Goal: Information Seeking & Learning: Check status

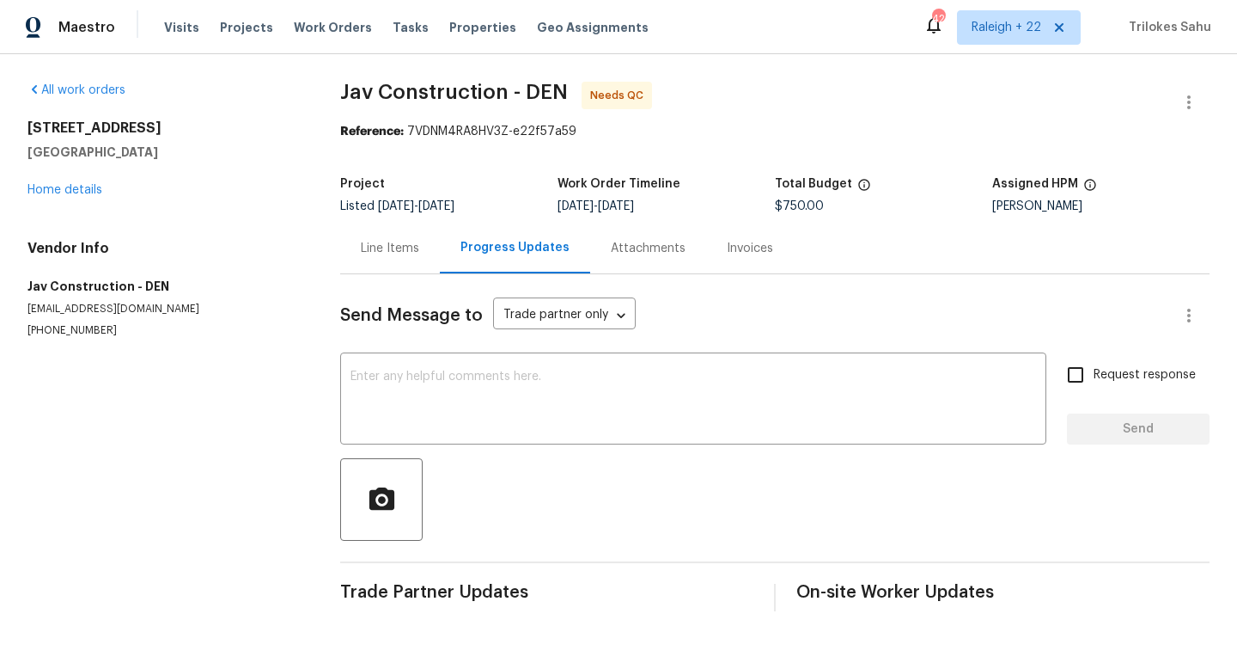
click at [400, 250] on div "Line Items" at bounding box center [390, 248] width 58 height 17
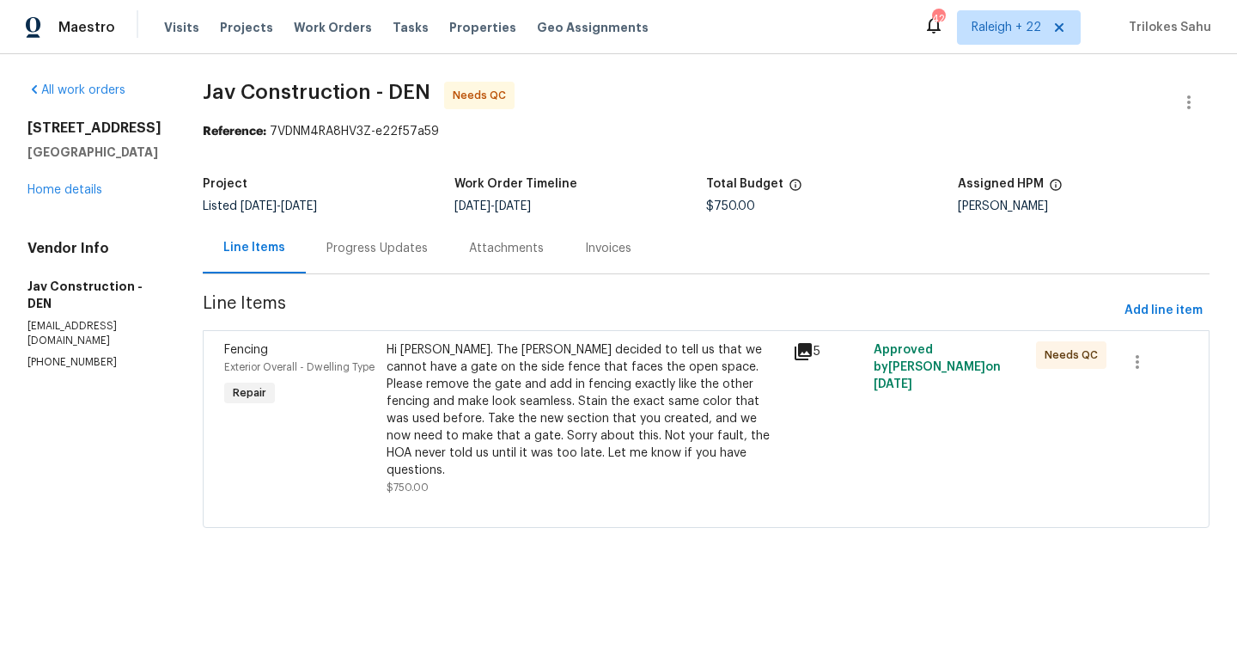
click at [455, 375] on div "Hi Victor. The HOA decided to tell us that we cannot have a gate on the side fe…" at bounding box center [585, 409] width 396 height 137
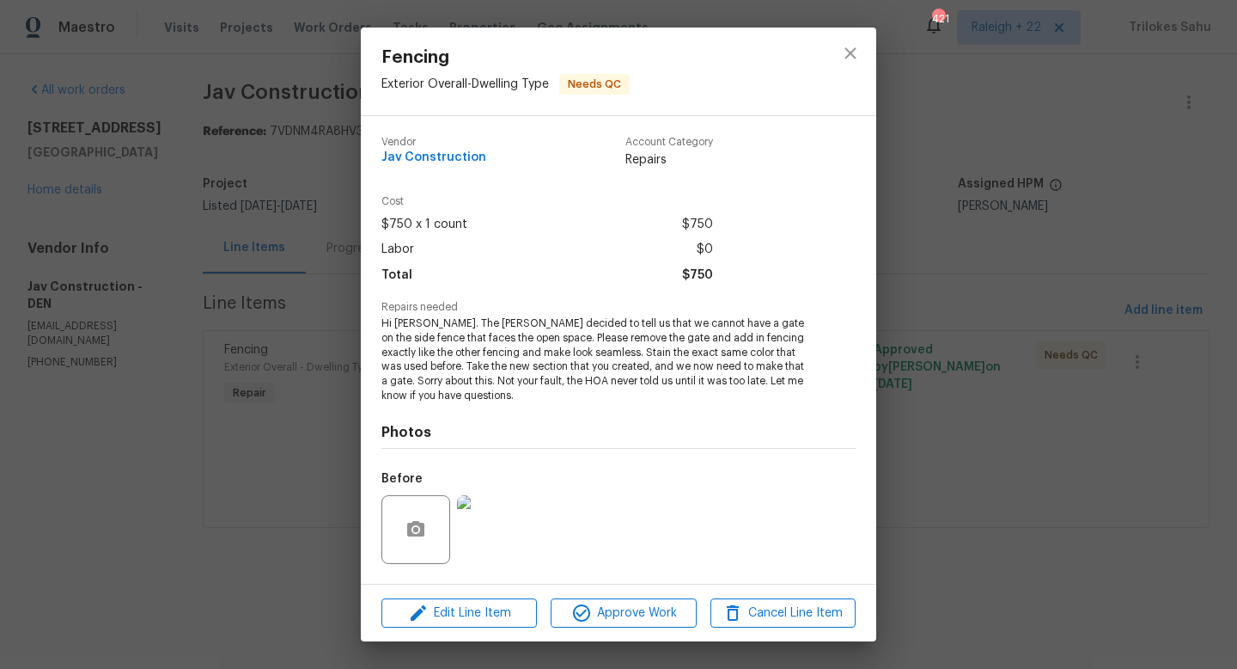
scroll to position [109, 0]
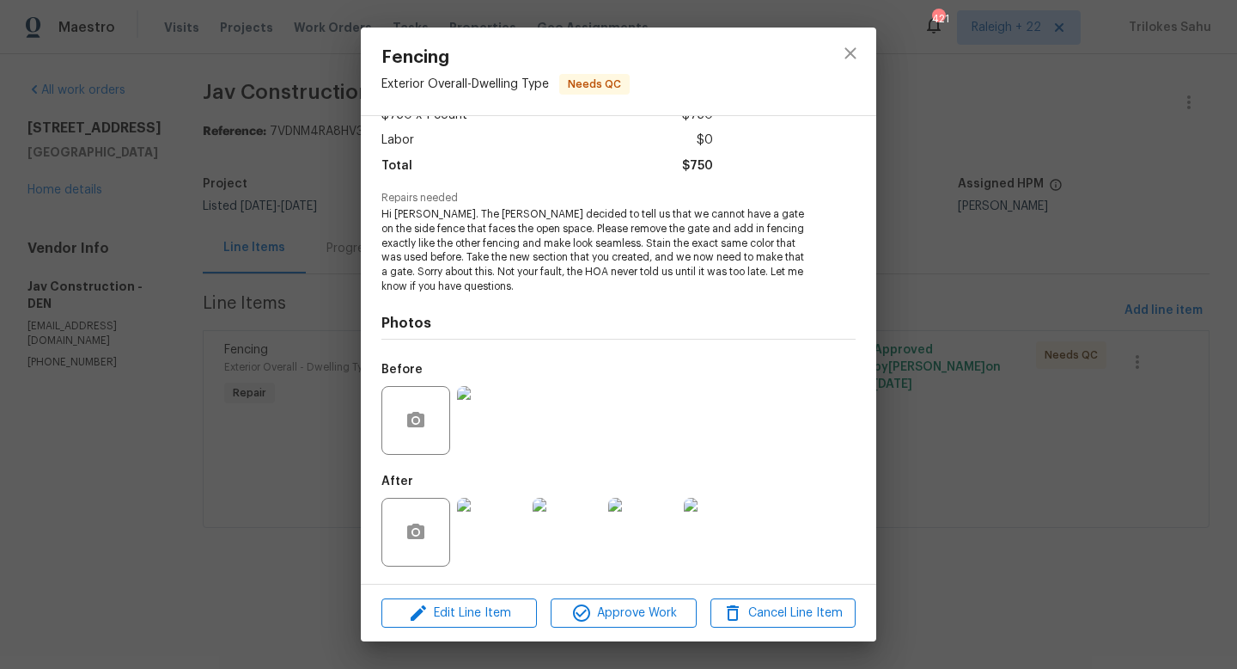
click at [516, 546] on img at bounding box center [491, 532] width 69 height 69
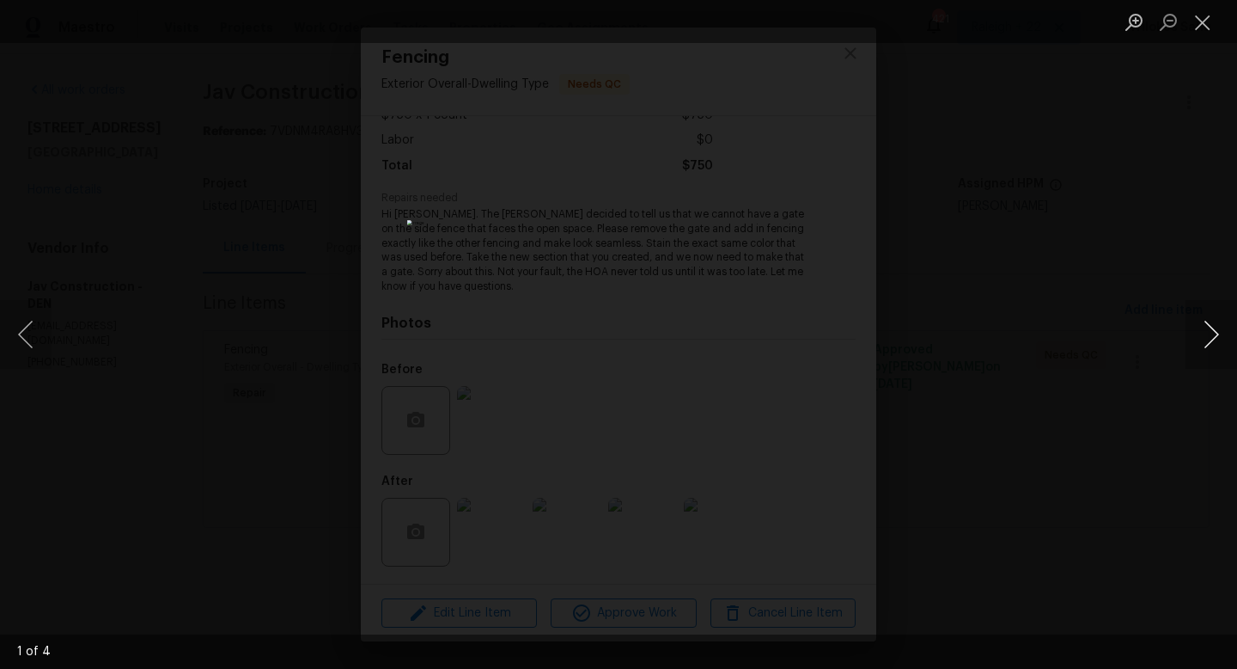
click at [1213, 350] on button "Next image" at bounding box center [1212, 334] width 52 height 69
click at [24, 336] on button "Previous image" at bounding box center [26, 334] width 52 height 69
click at [1193, 26] on button "Close lightbox" at bounding box center [1203, 22] width 34 height 30
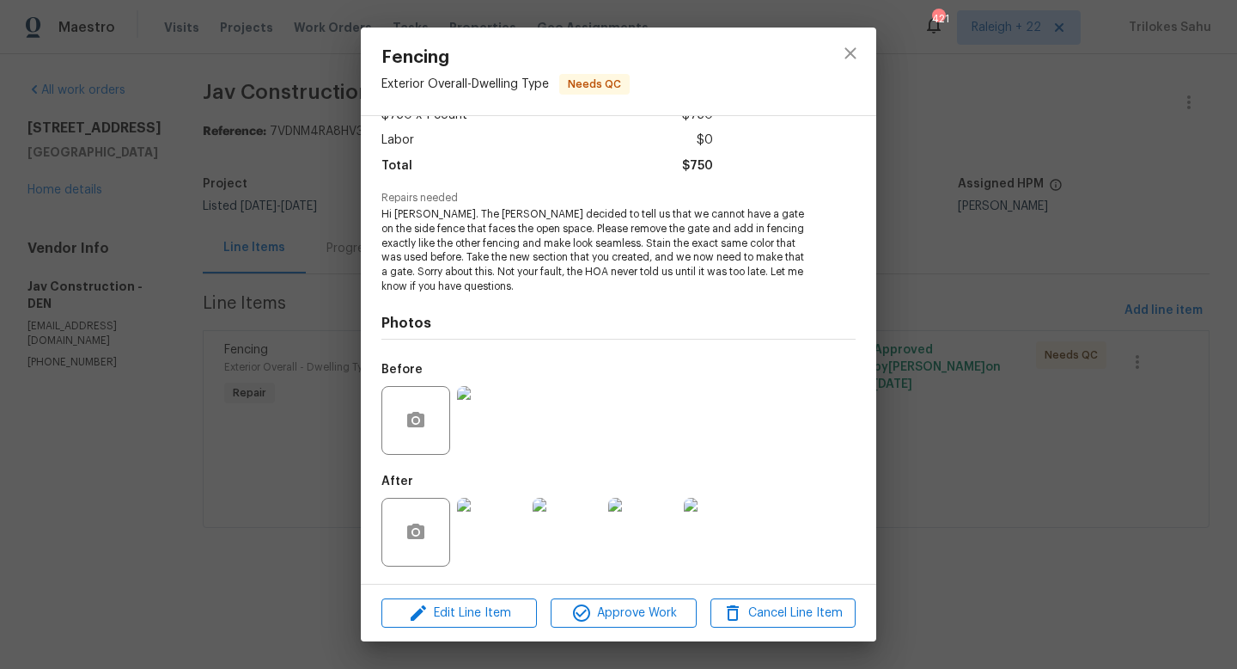
click at [559, 522] on img at bounding box center [567, 532] width 69 height 69
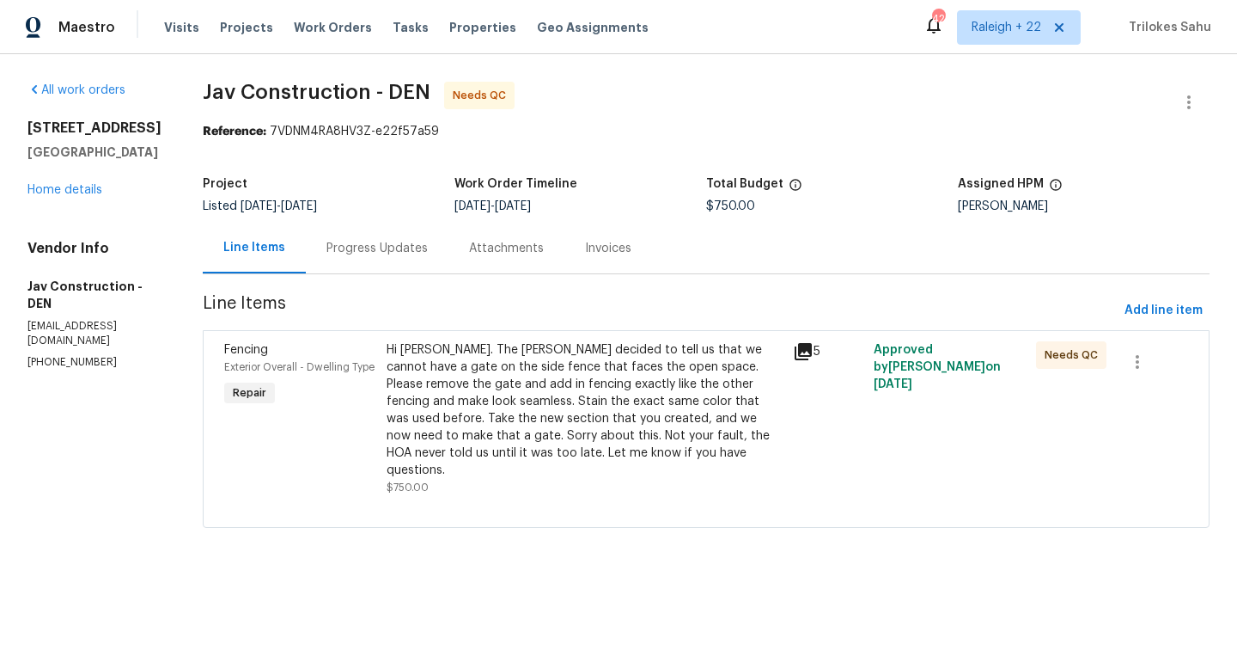
click at [510, 426] on div "Hi Victor. The HOA decided to tell us that we cannot have a gate on the side fe…" at bounding box center [585, 409] width 396 height 137
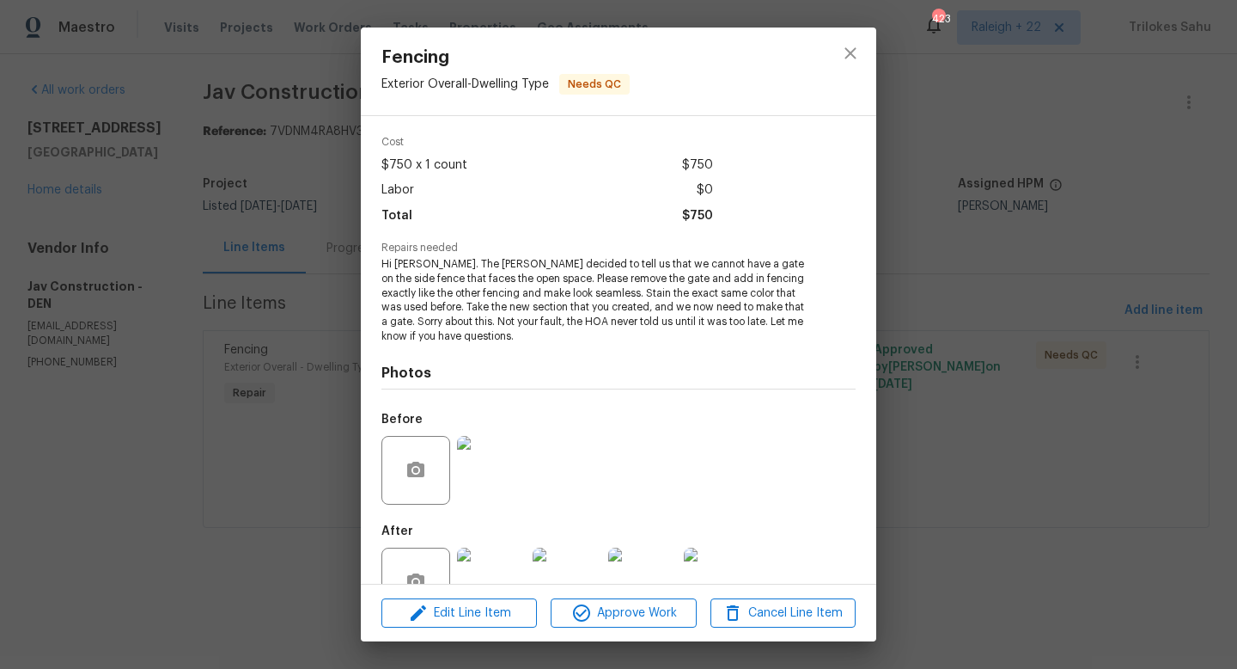
scroll to position [109, 0]
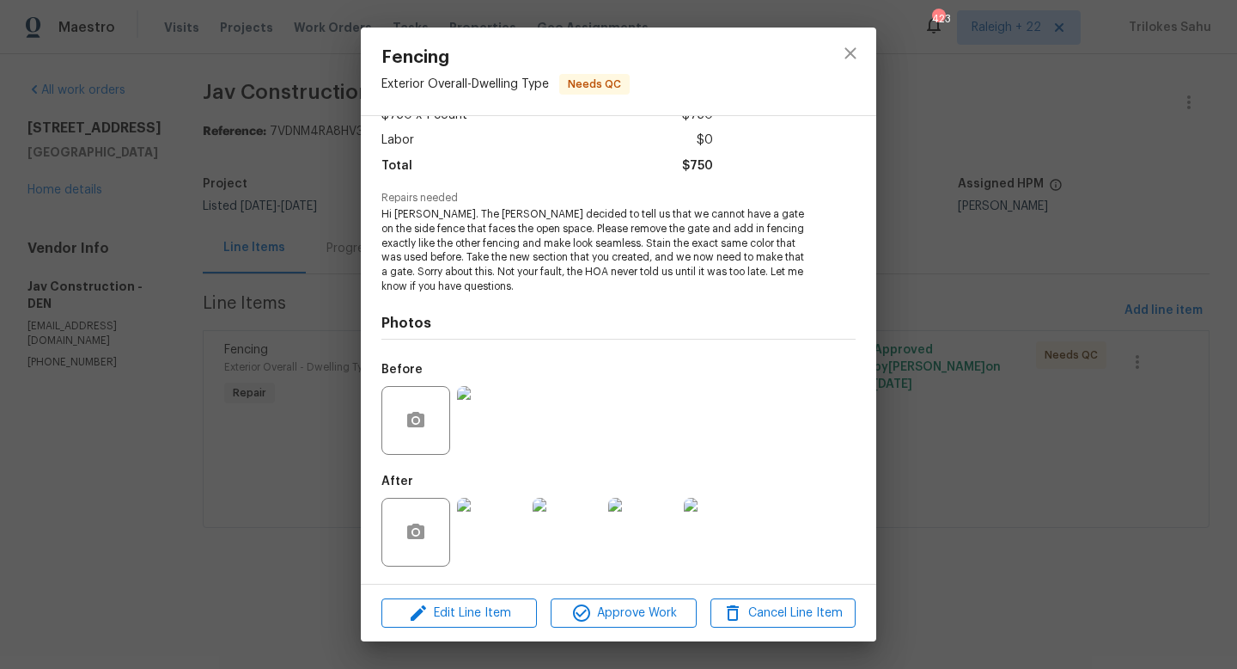
click at [478, 548] on img at bounding box center [491, 532] width 69 height 69
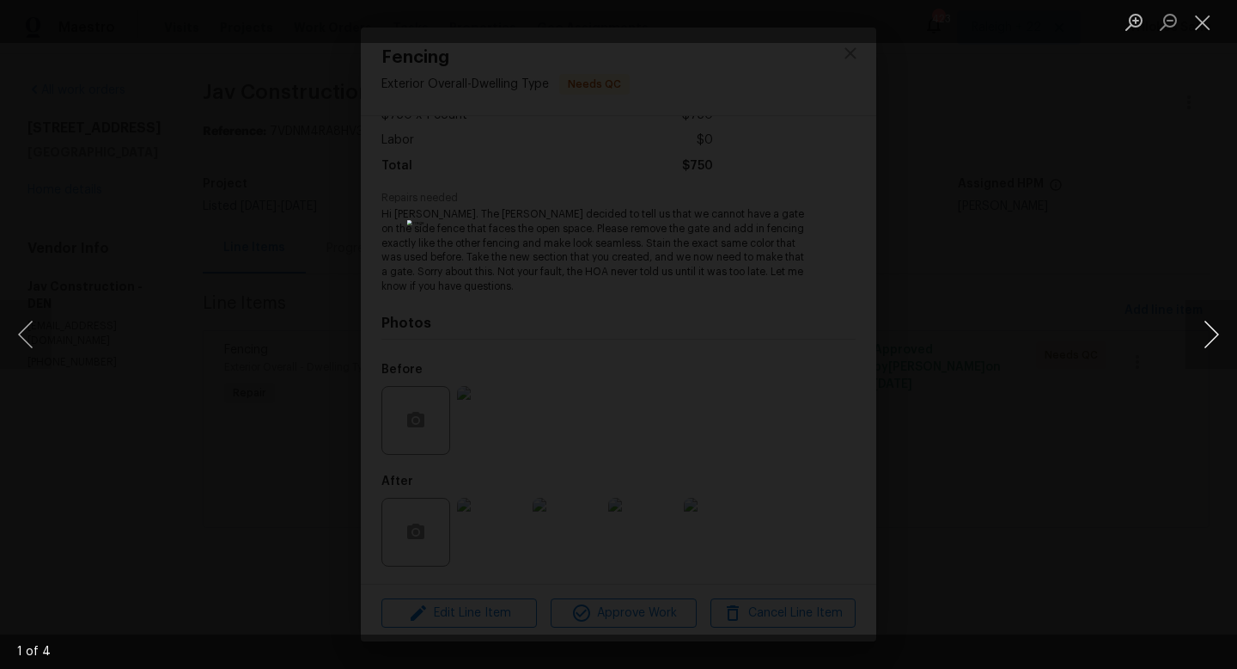
click at [1216, 328] on button "Next image" at bounding box center [1212, 334] width 52 height 69
click at [1203, 32] on button "Close lightbox" at bounding box center [1203, 22] width 34 height 30
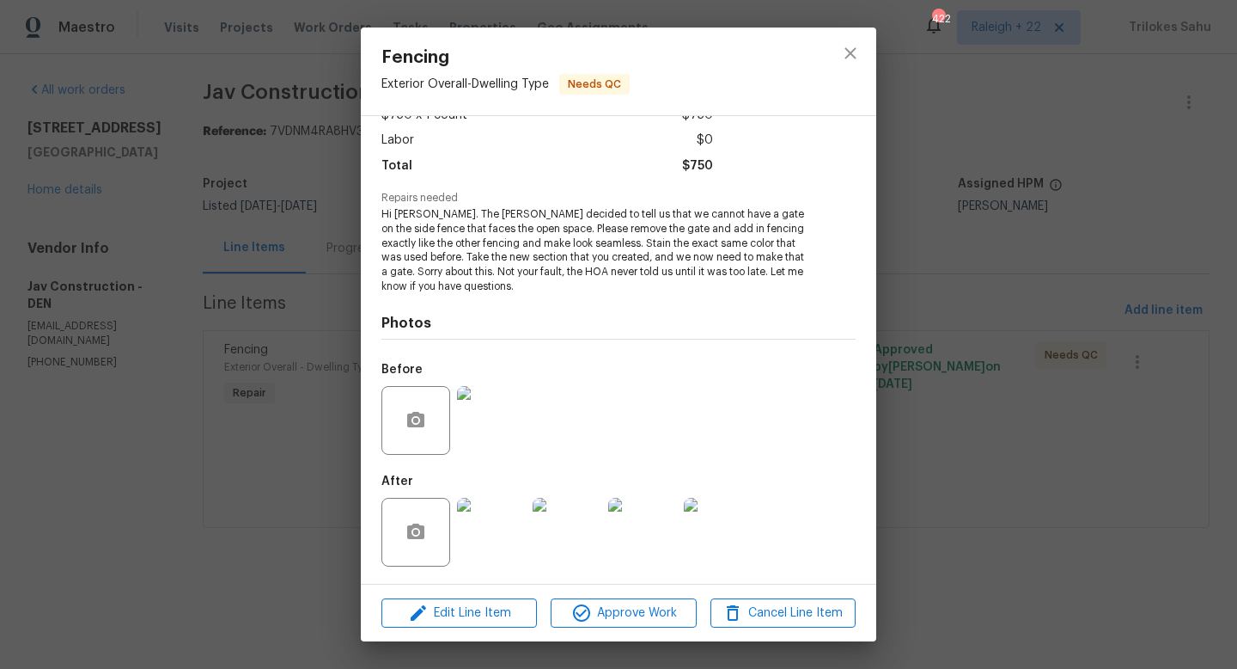
click at [576, 561] on img at bounding box center [567, 532] width 69 height 69
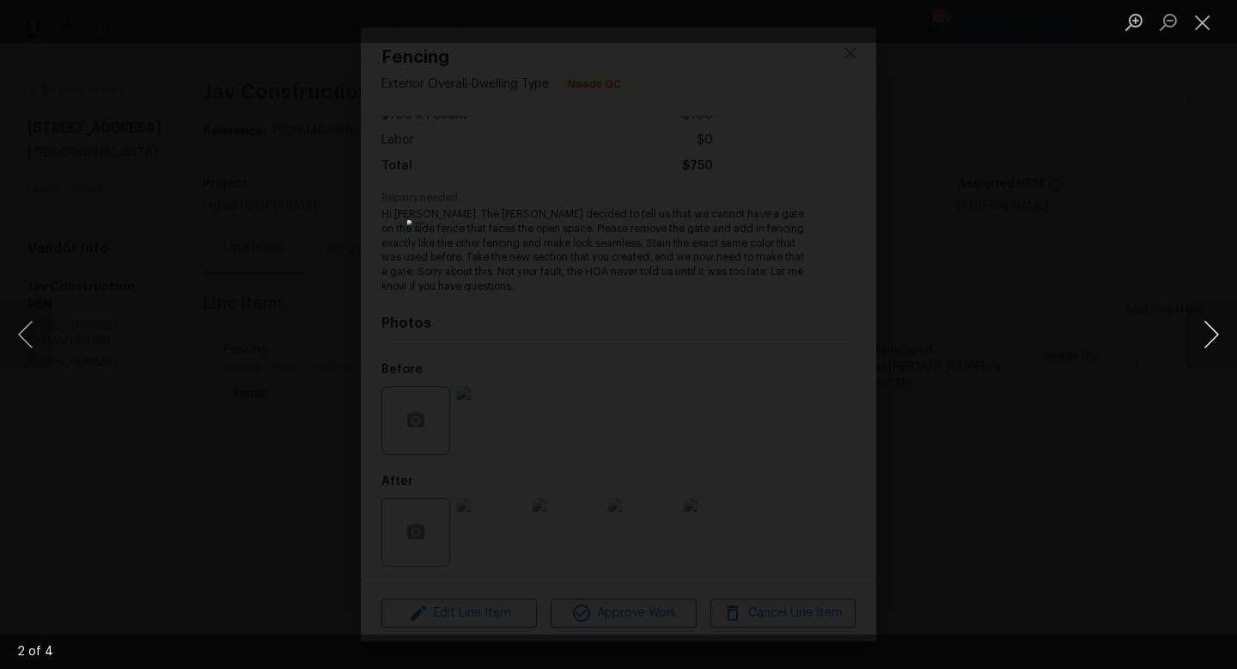
click at [1206, 332] on button "Next image" at bounding box center [1212, 334] width 52 height 69
click at [1206, 333] on button "Next image" at bounding box center [1212, 334] width 52 height 69
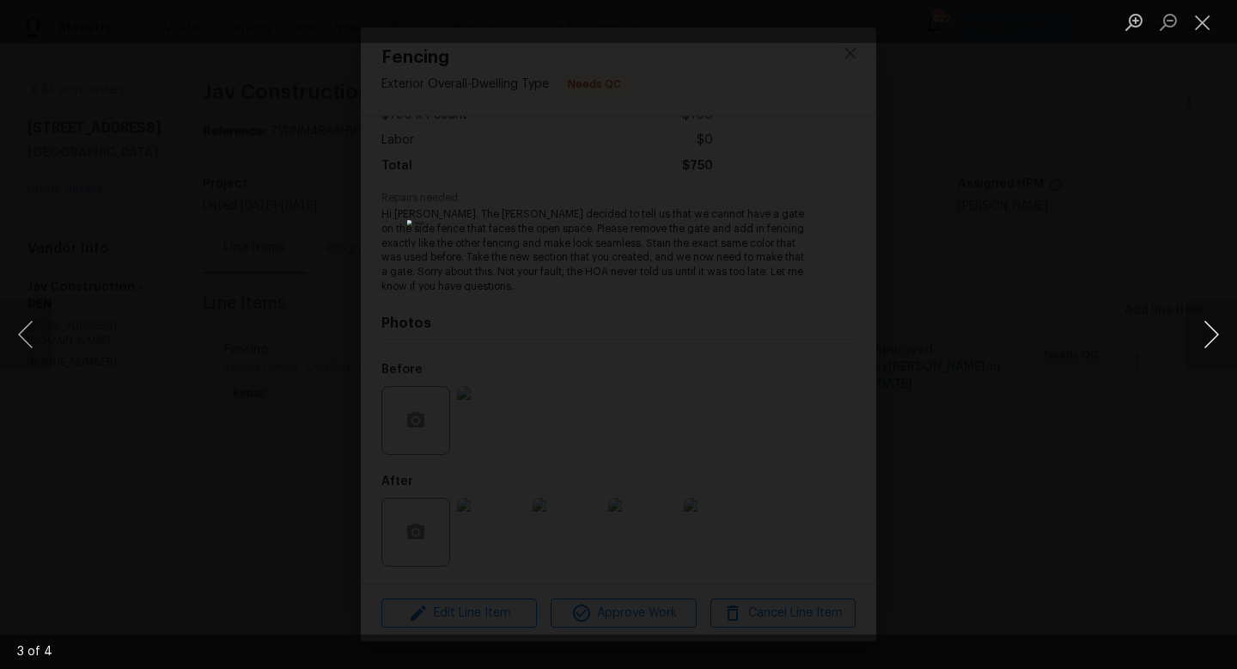
click at [1206, 333] on button "Next image" at bounding box center [1212, 334] width 52 height 69
click at [1219, 339] on button "Next image" at bounding box center [1212, 334] width 52 height 69
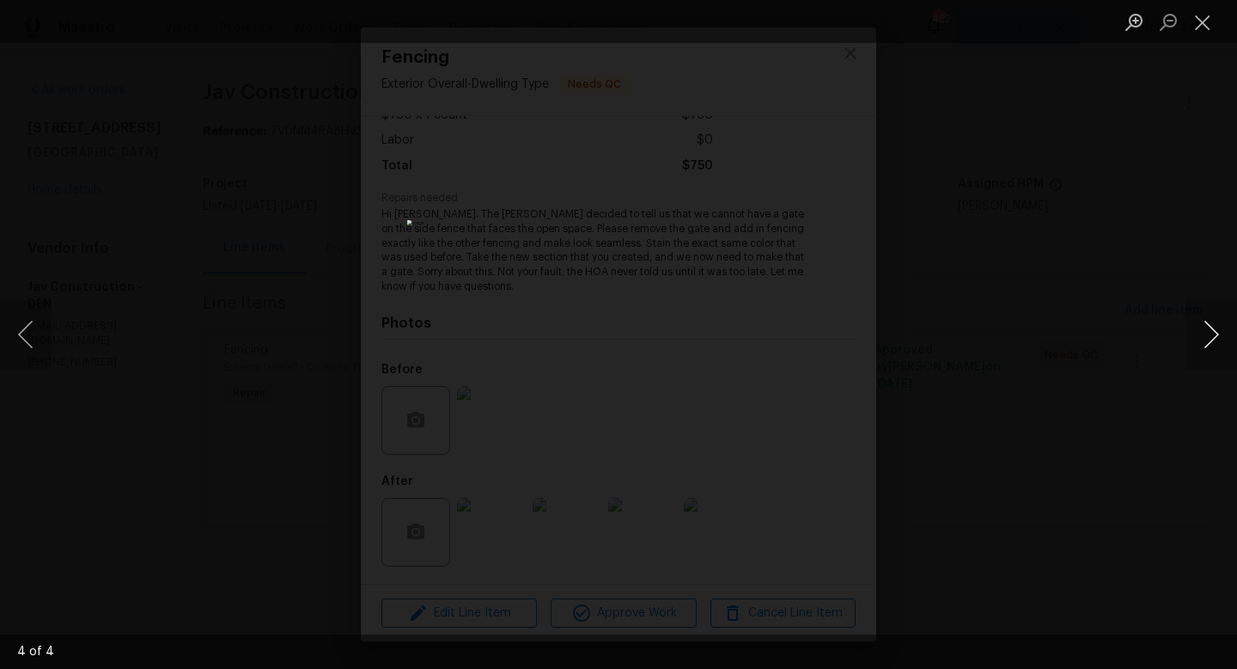
click at [1219, 339] on button "Next image" at bounding box center [1212, 334] width 52 height 69
click at [1200, 20] on button "Close lightbox" at bounding box center [1203, 22] width 34 height 30
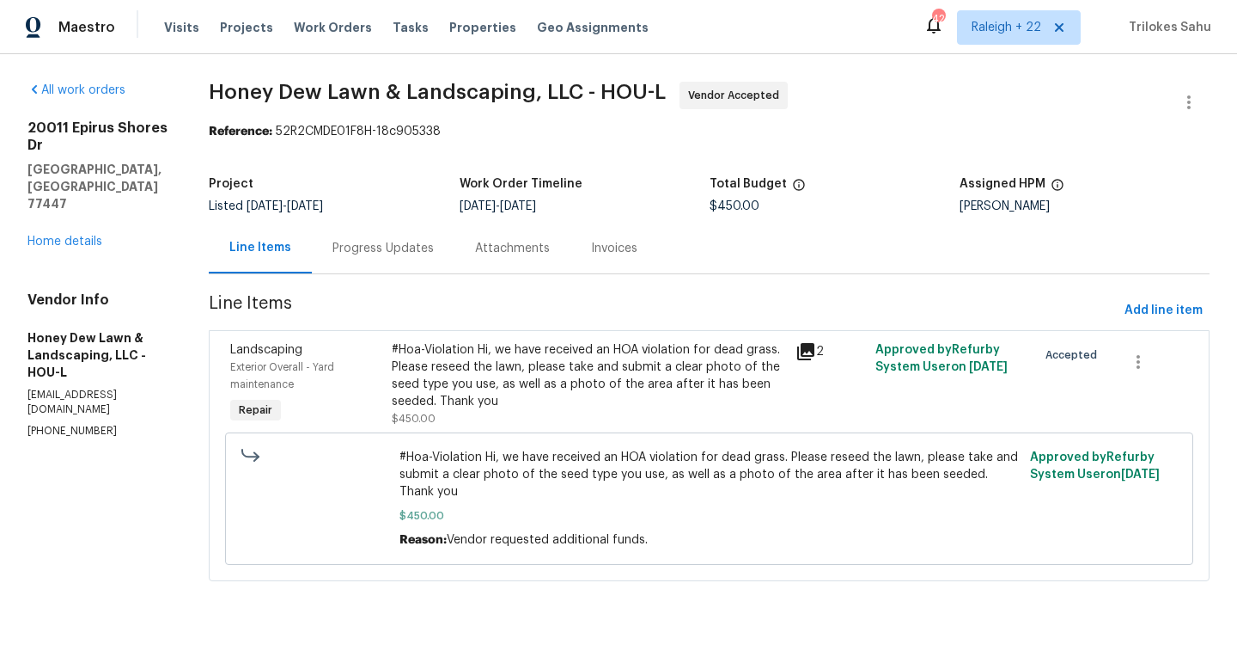
click at [372, 253] on div "Progress Updates" at bounding box center [383, 248] width 101 height 17
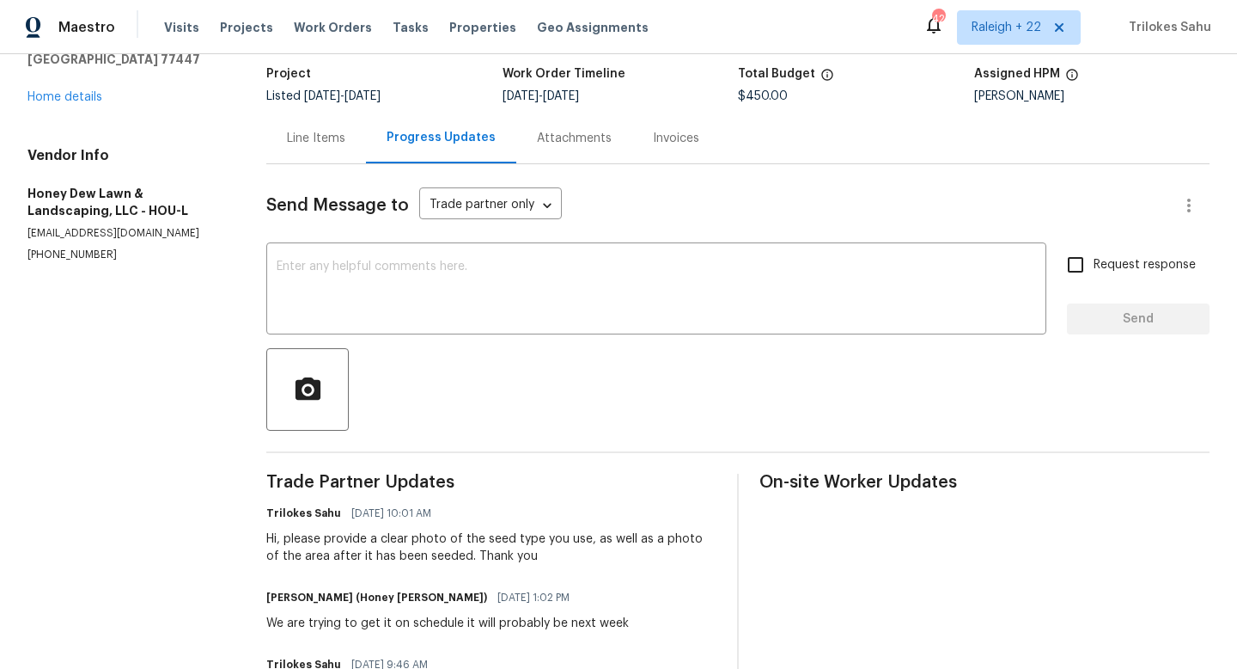
scroll to position [39, 0]
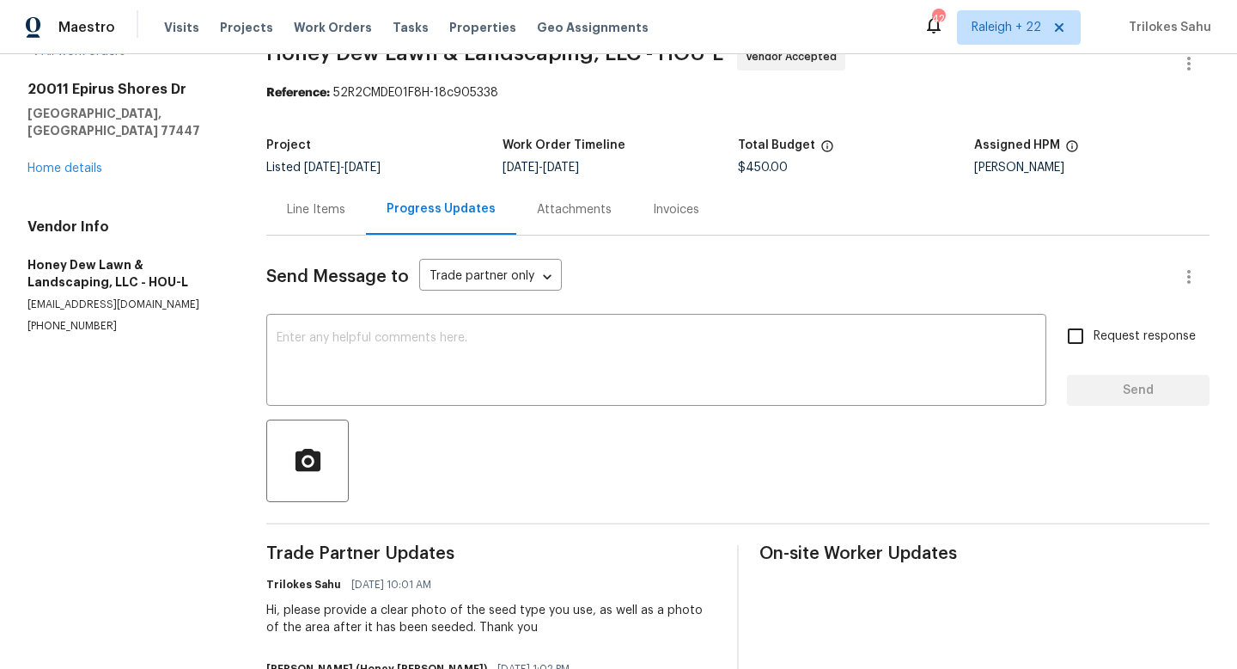
click at [335, 211] on div "Line Items" at bounding box center [316, 209] width 58 height 17
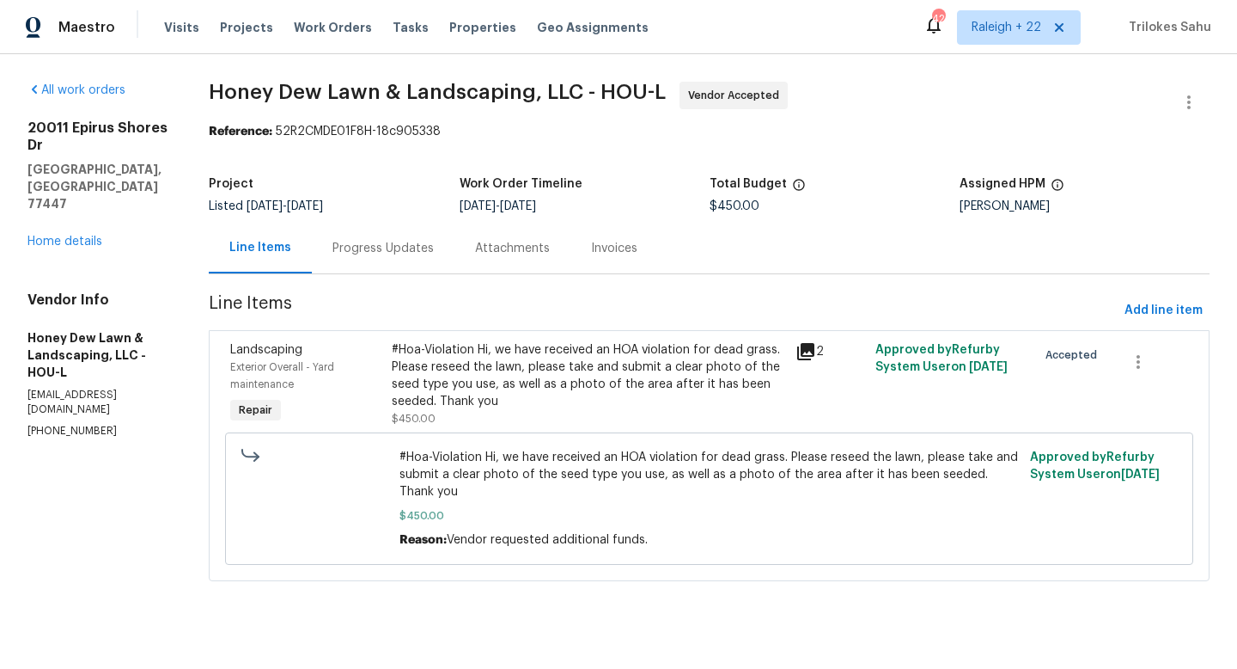
click at [449, 374] on div "#Hoa-Violation Hi, we have received an HOA violation for dead grass. Please res…" at bounding box center [588, 375] width 393 height 69
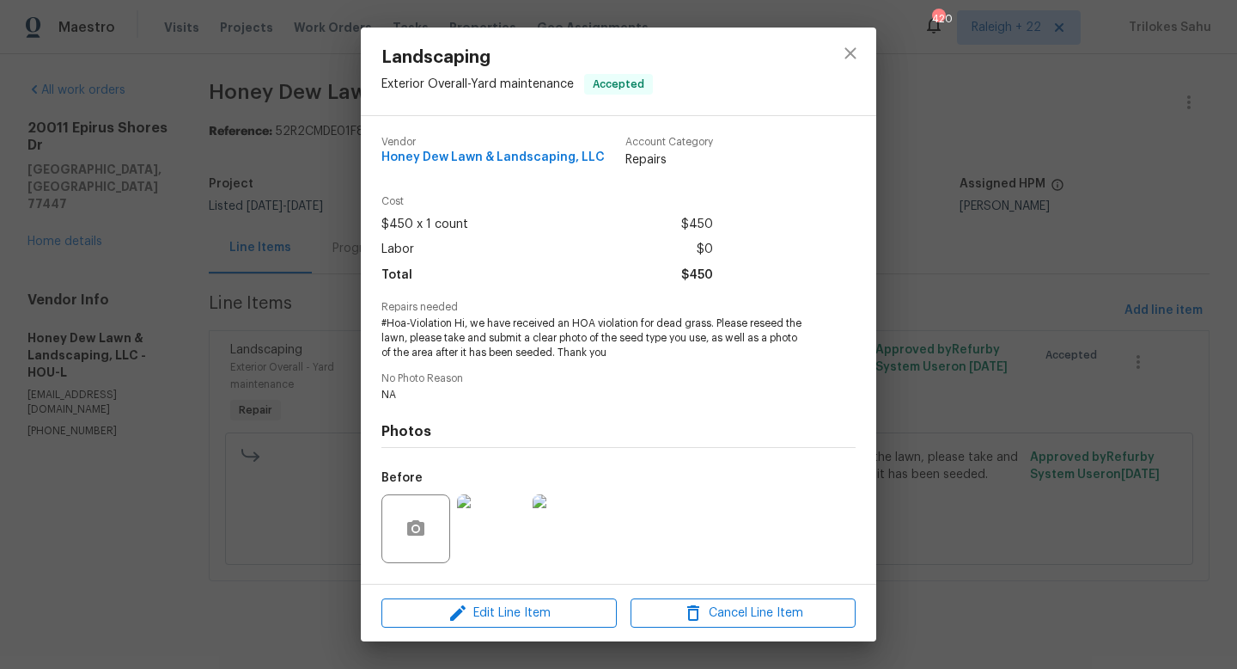
scroll to position [108, 0]
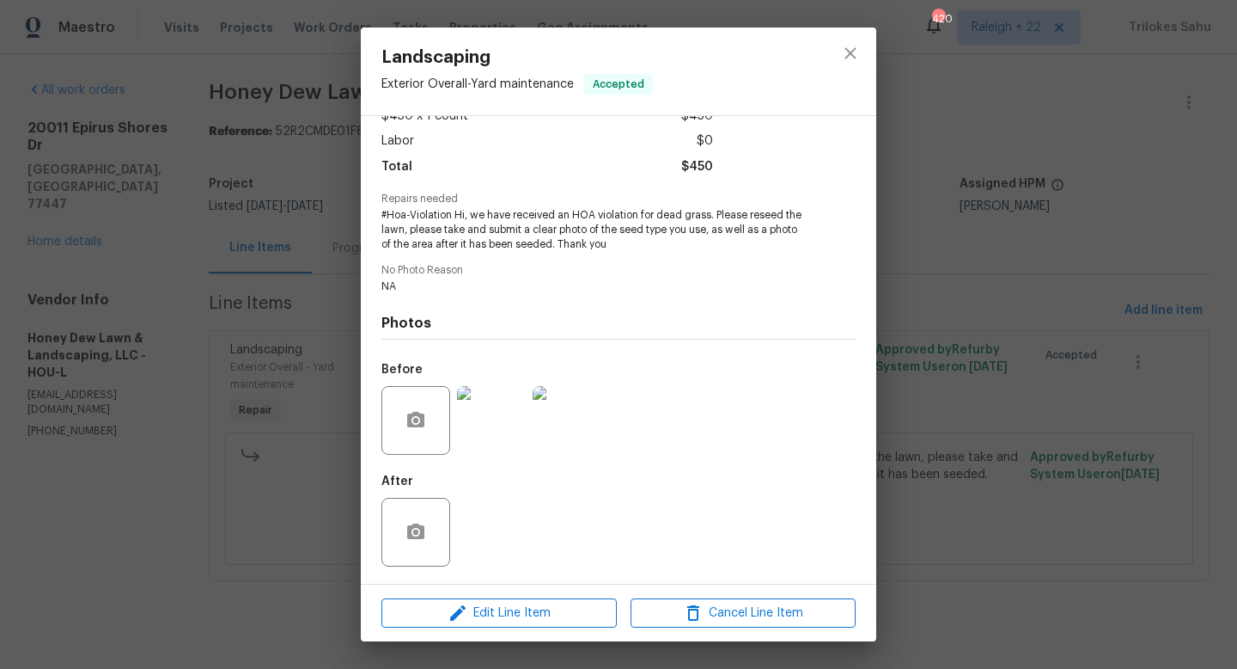
click at [196, 368] on div "Landscaping Exterior Overall - Yard maintenance Accepted Vendor Honey Dew Lawn …" at bounding box center [618, 334] width 1237 height 669
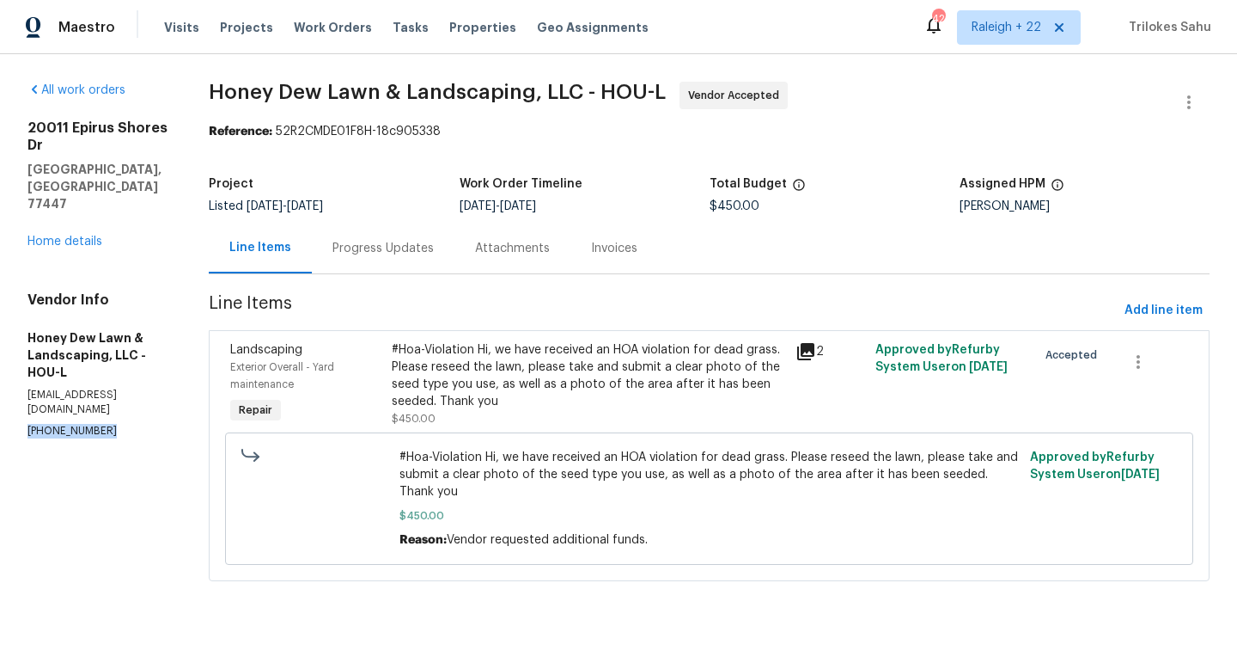
drag, startPoint x: 102, startPoint y: 347, endPoint x: 9, endPoint y: 339, distance: 94.0
click at [9, 339] on div "All work orders 20011 Epirus Shores Dr Hockley, TX 77447 Home details Vendor In…" at bounding box center [618, 341] width 1237 height 575
copy p "(832) 798-9523"
click at [475, 394] on div "#Hoa-Violation Hi, we have received an HOA violation for dead grass. Please res…" at bounding box center [588, 375] width 393 height 69
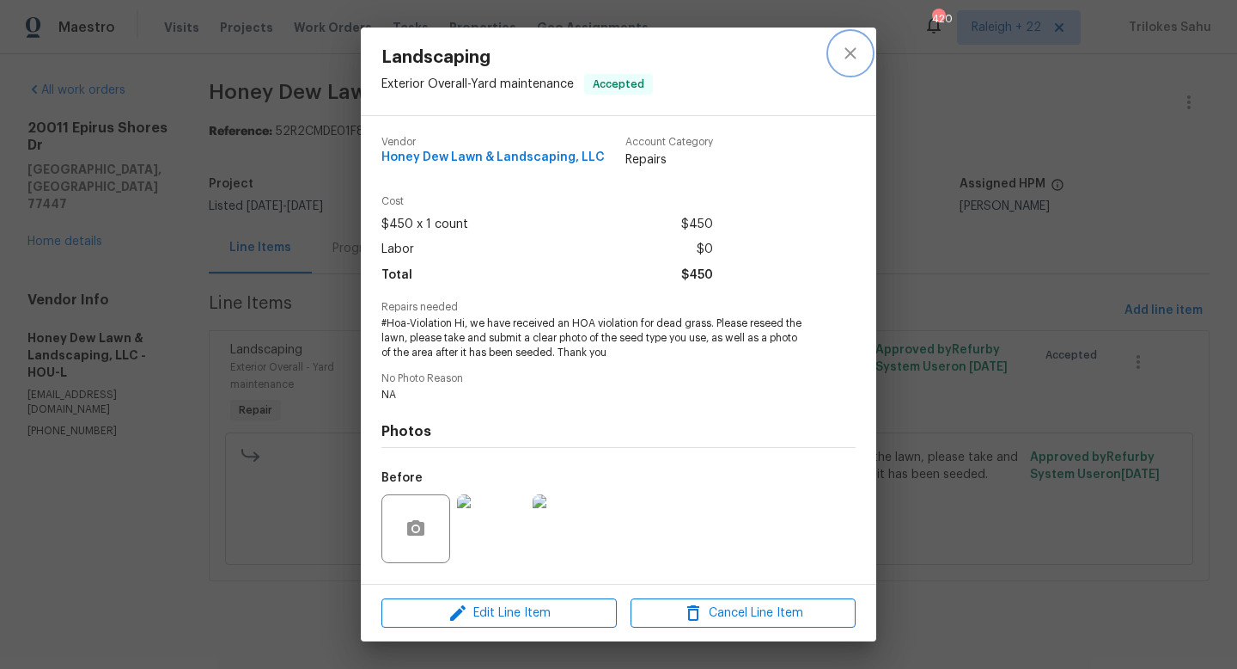
click at [855, 54] on icon "close" at bounding box center [850, 53] width 21 height 21
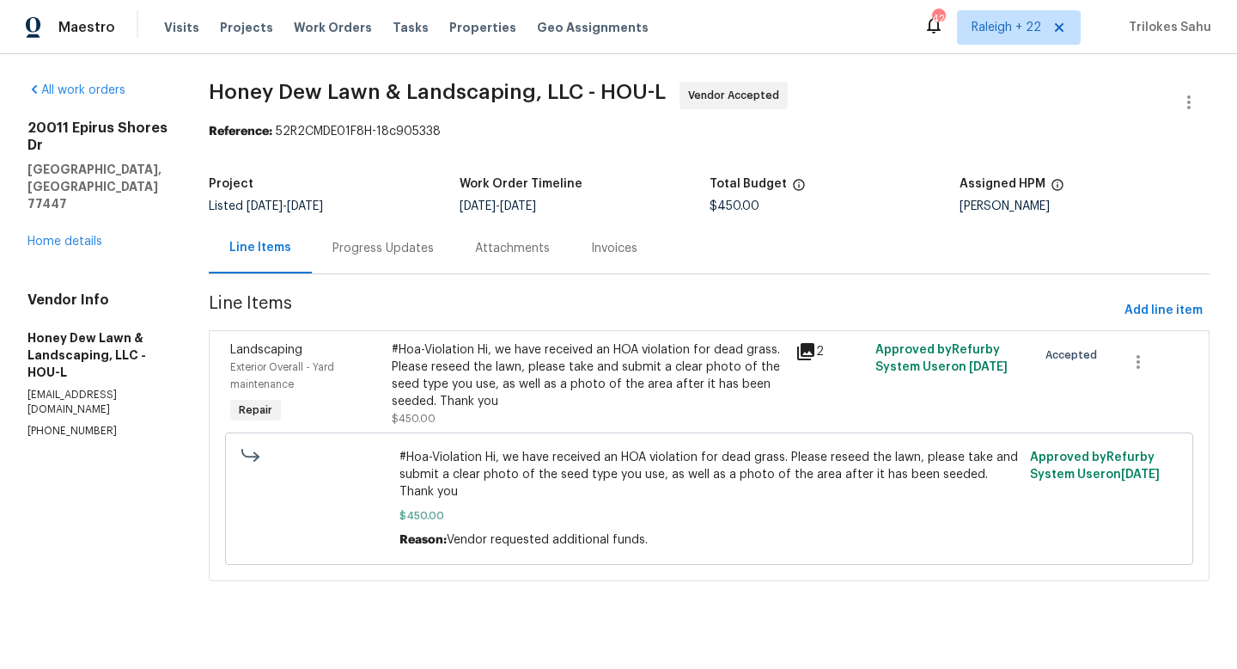
click at [459, 379] on div "#Hoa-Violation Hi, we have received an HOA violation for dead grass. Please res…" at bounding box center [588, 375] width 393 height 69
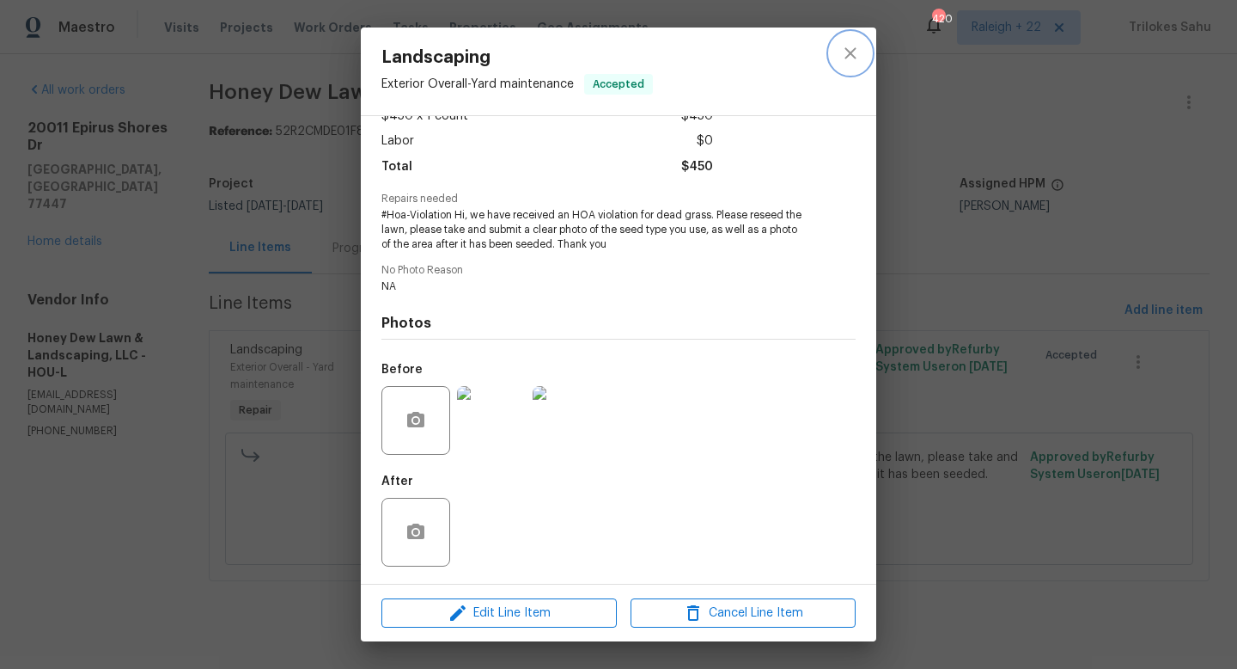
click at [846, 50] on icon "close" at bounding box center [850, 52] width 11 height 11
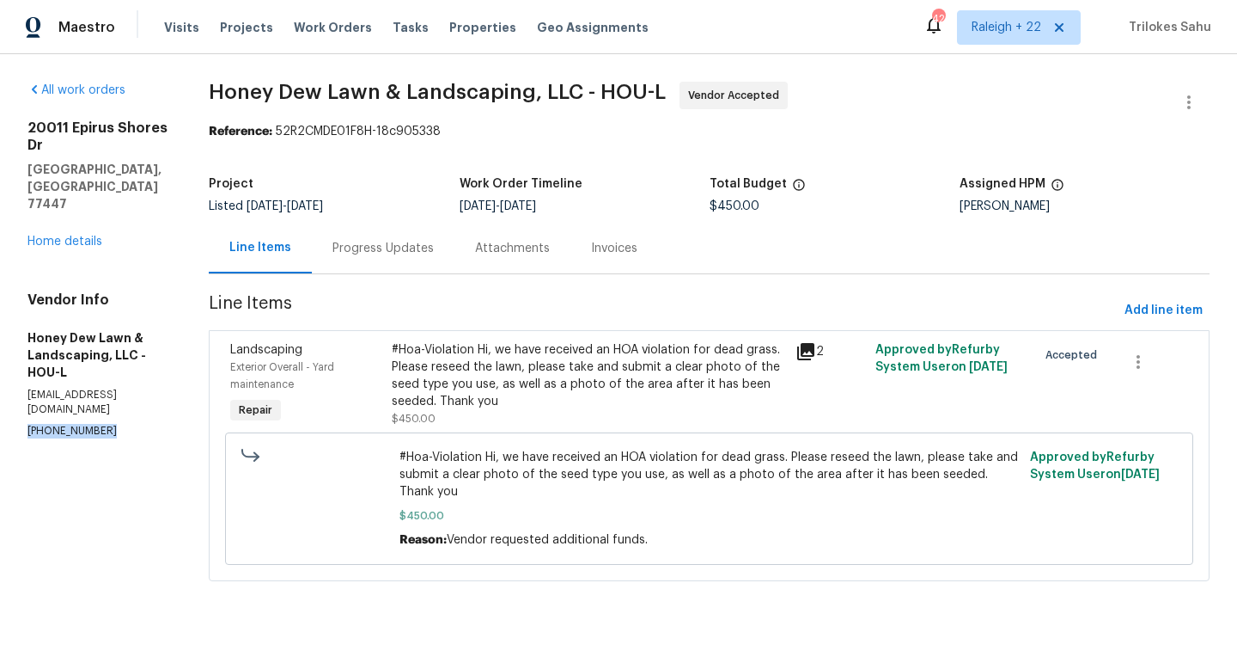
drag, startPoint x: 102, startPoint y: 351, endPoint x: 24, endPoint y: 349, distance: 78.2
click at [24, 349] on div "All work orders 20011 Epirus Shores Dr Hockley, TX 77447 Home details Vendor In…" at bounding box center [618, 341] width 1237 height 575
copy p "(832) 798-9523"
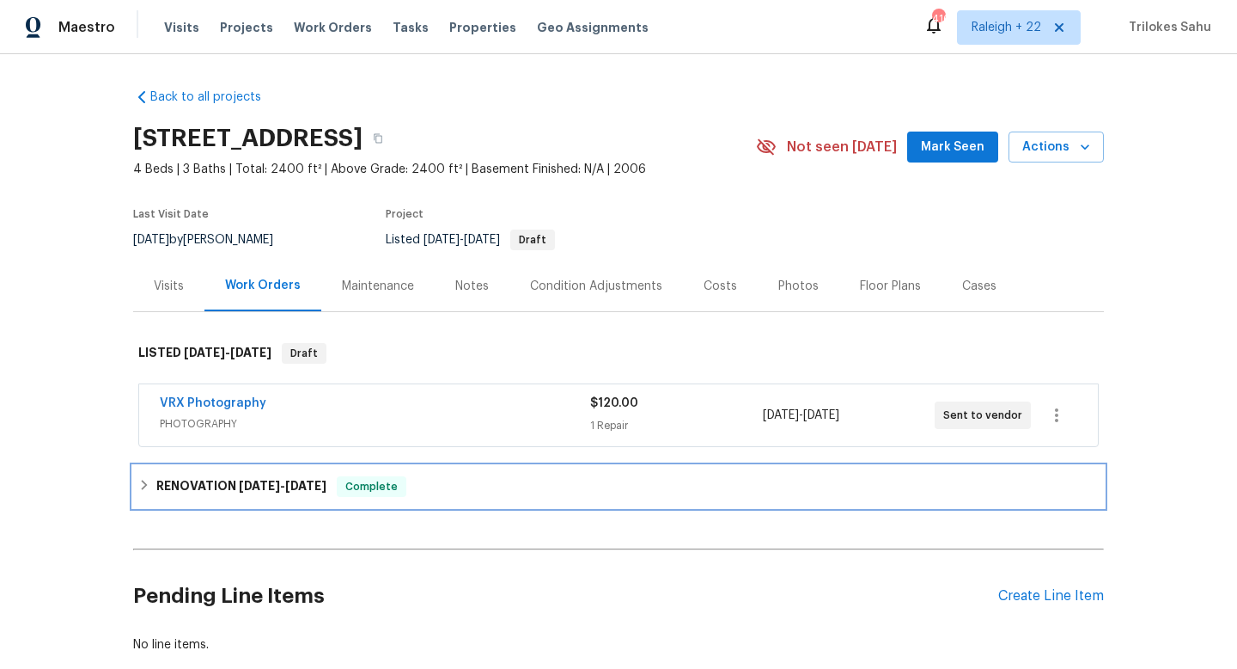
click at [142, 490] on icon at bounding box center [144, 485] width 12 height 12
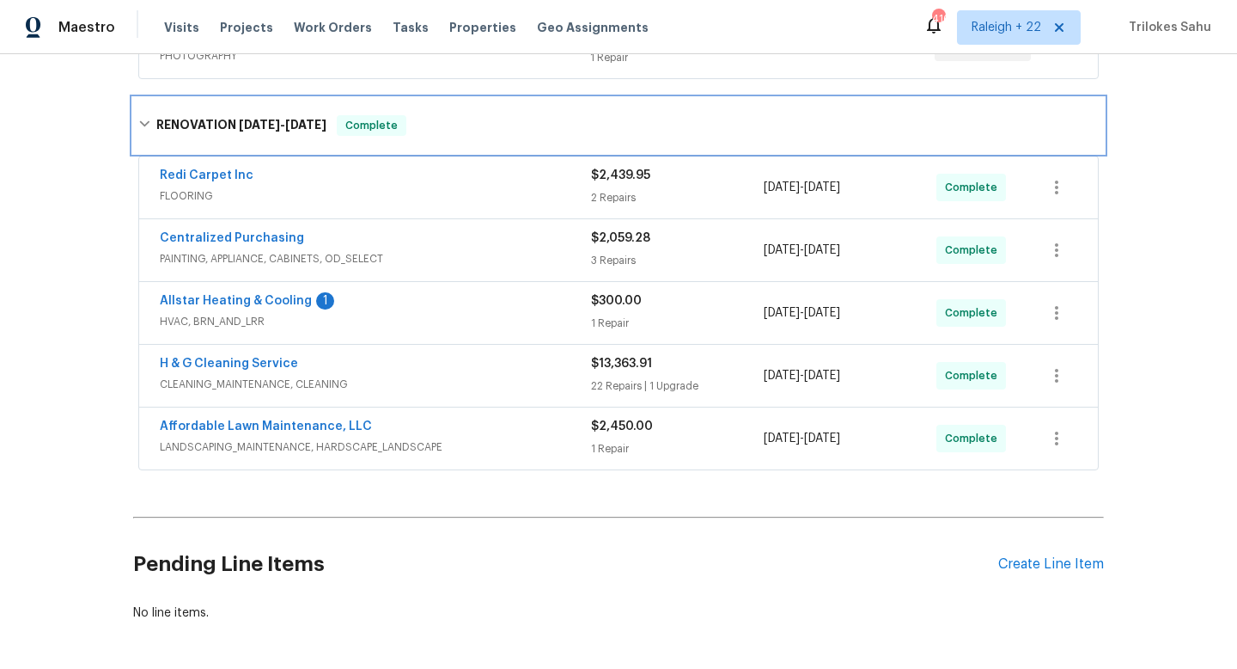
scroll to position [437, 0]
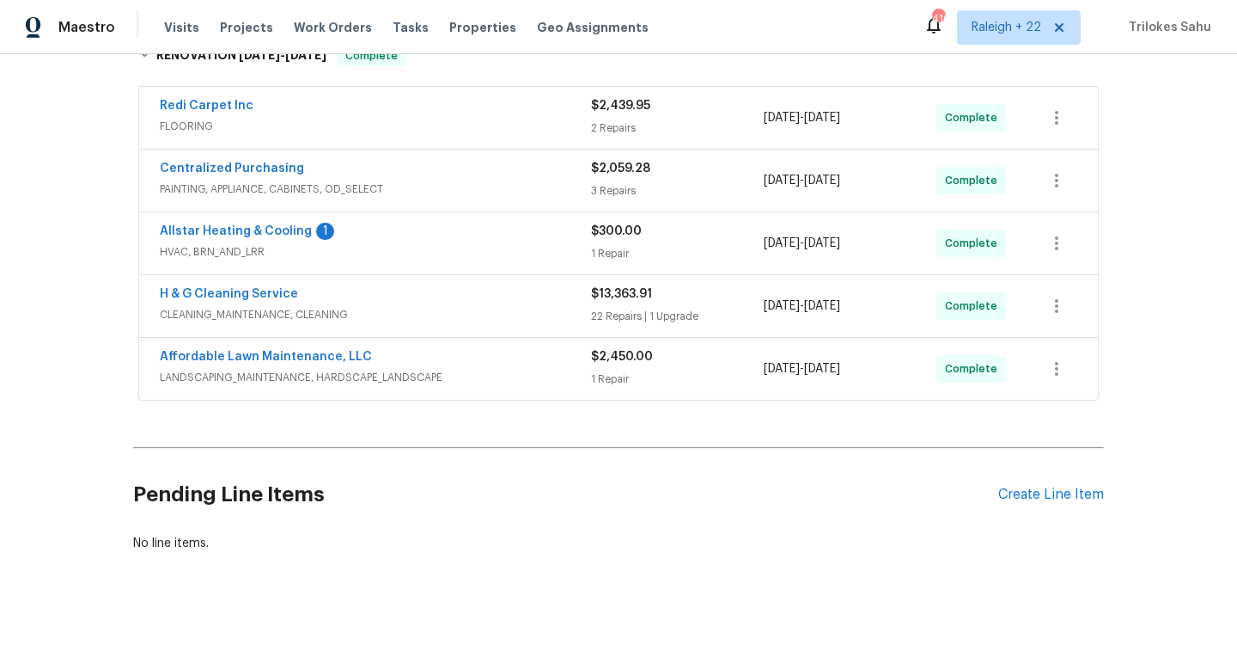
click at [229, 373] on span "LANDSCAPING_MAINTENANCE, HARDSCAPE_LANDSCAPE" at bounding box center [375, 377] width 431 height 17
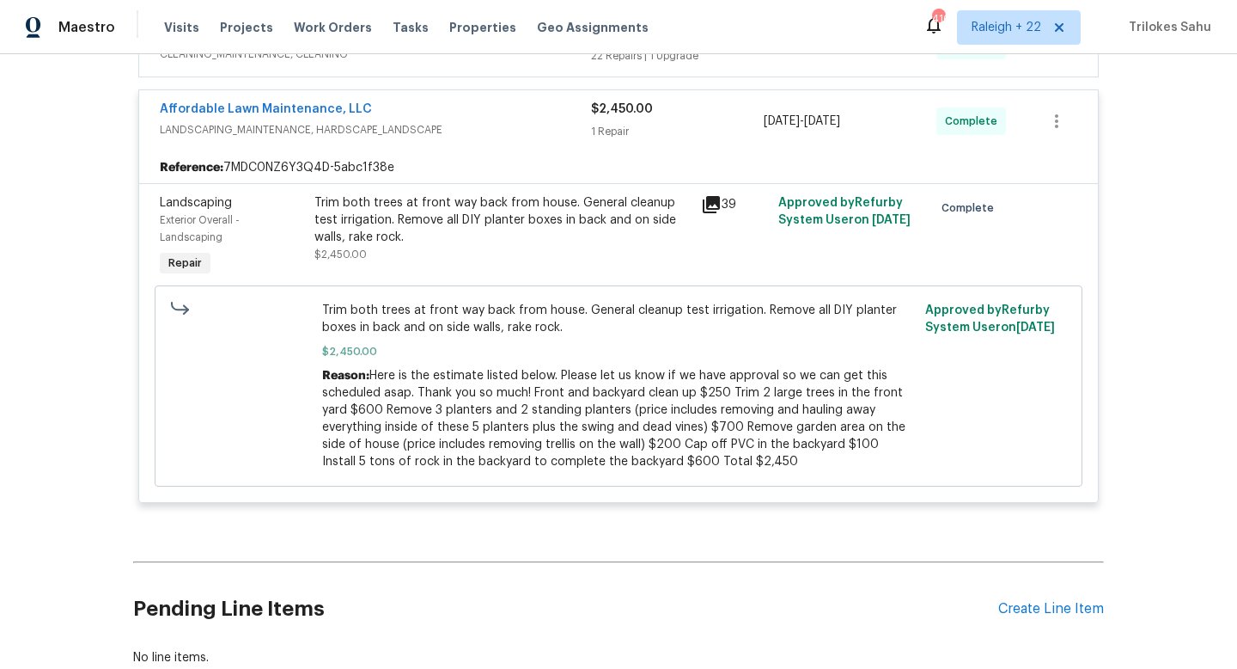
scroll to position [701, 0]
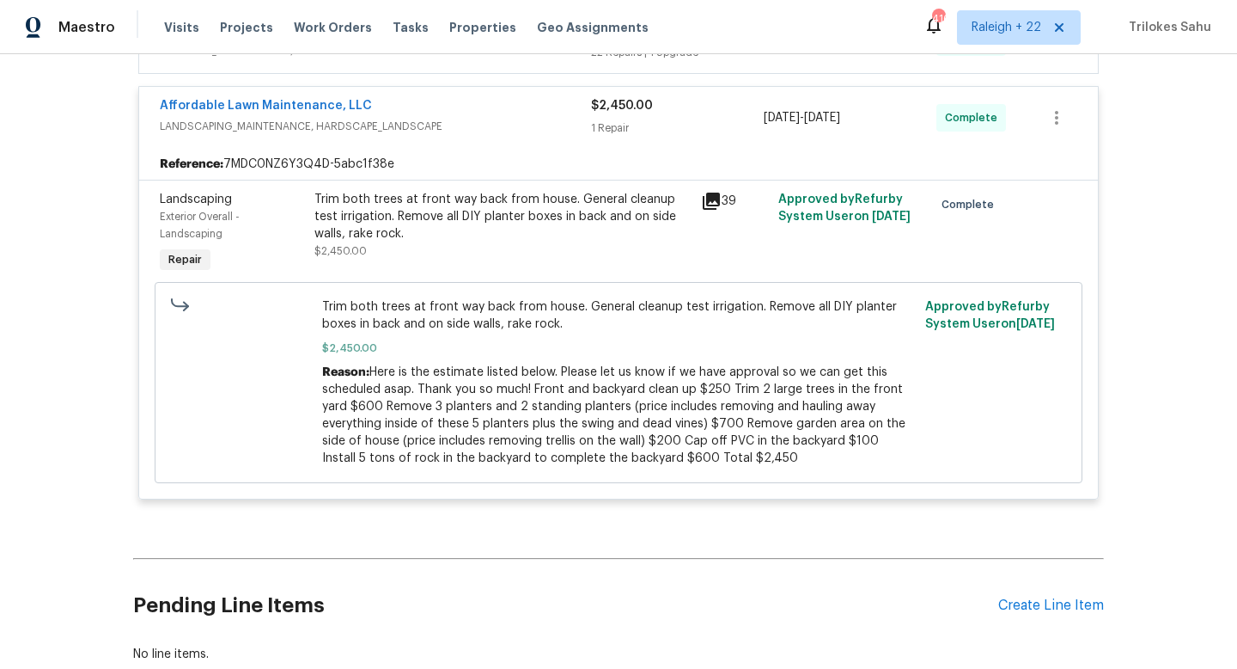
click at [386, 221] on div "Trim both trees at front way back from house. General cleanup test irrigation. …" at bounding box center [502, 217] width 376 height 52
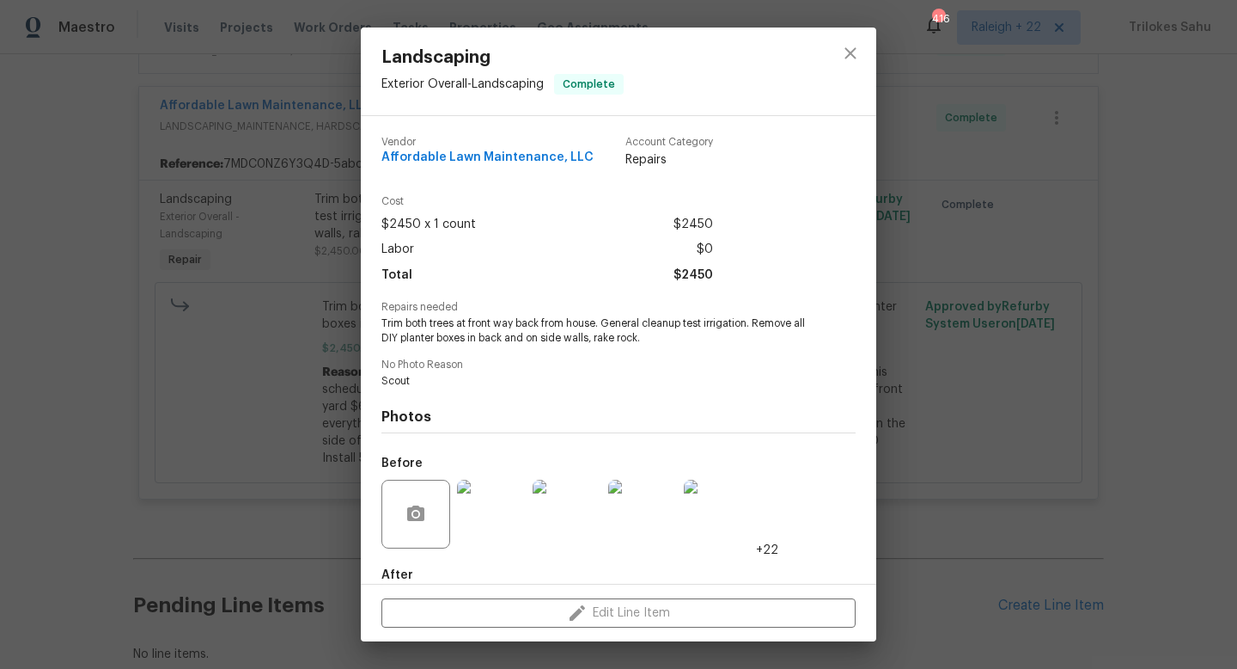
scroll to position [94, 0]
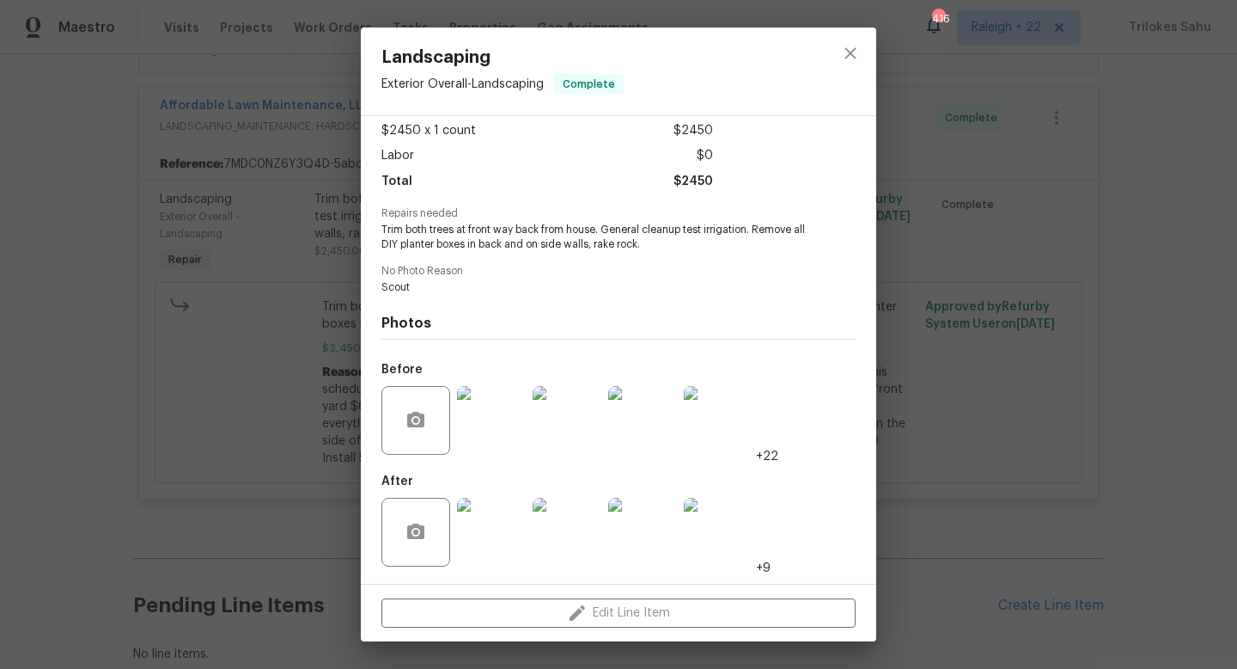
click at [492, 526] on img at bounding box center [491, 532] width 69 height 69
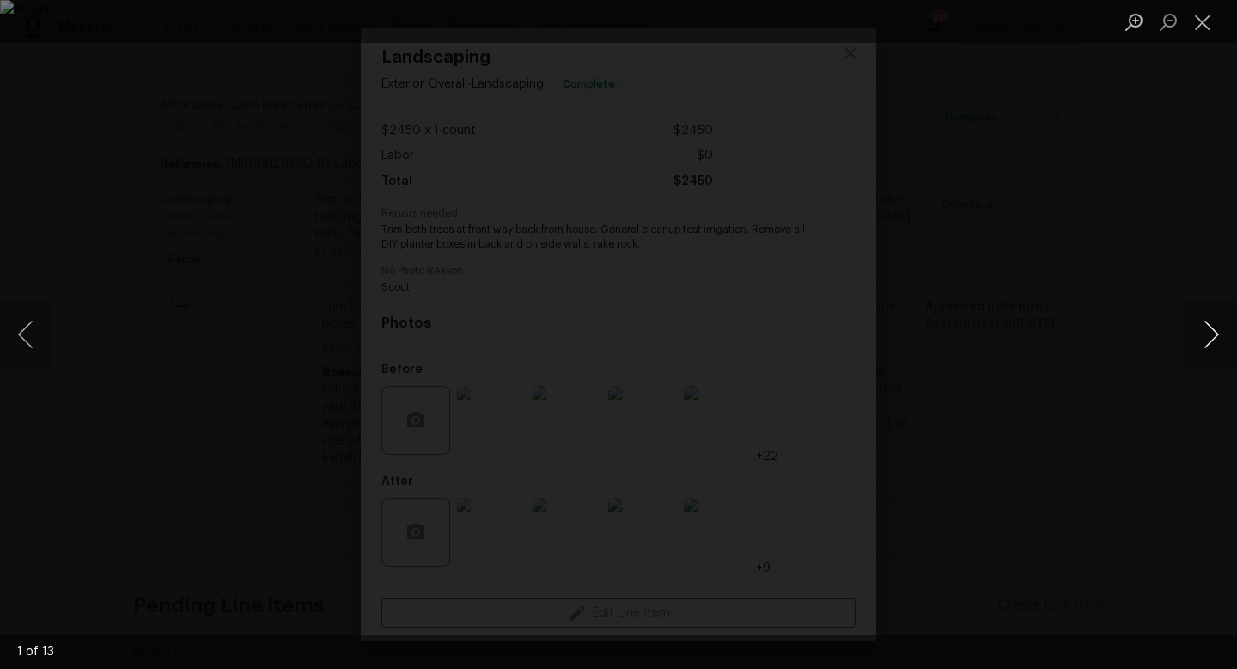
click at [1200, 325] on button "Next image" at bounding box center [1212, 334] width 52 height 69
click at [1217, 339] on button "Next image" at bounding box center [1212, 334] width 52 height 69
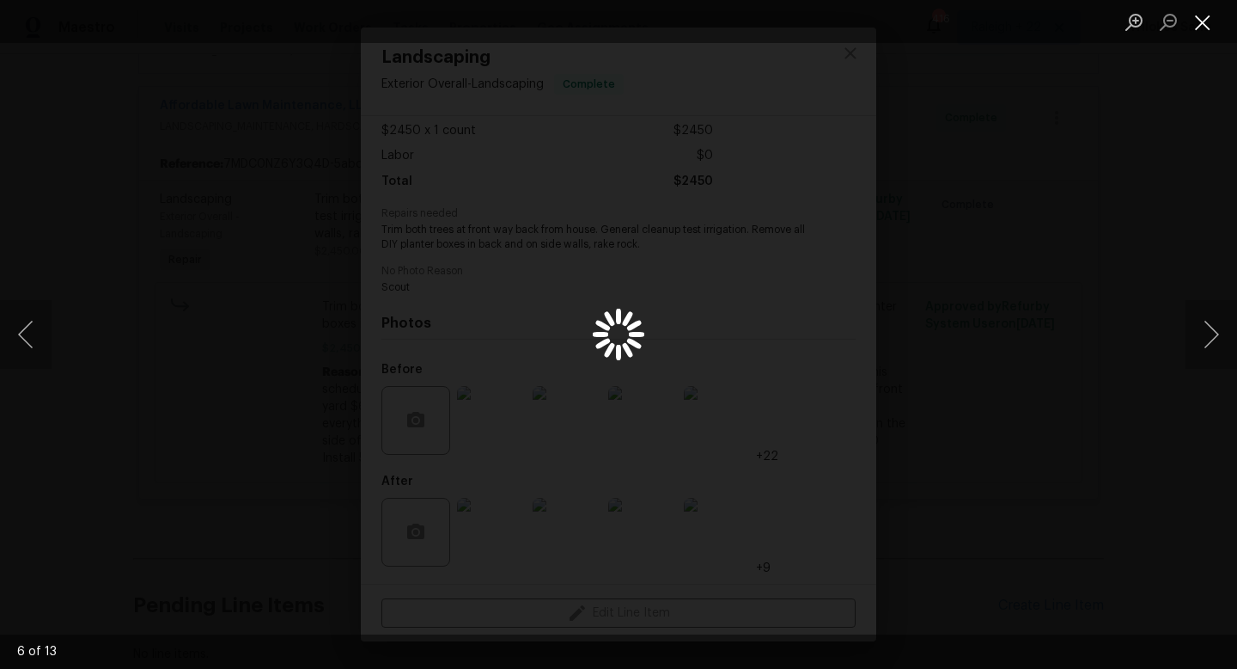
click at [1199, 16] on button "Close lightbox" at bounding box center [1203, 22] width 34 height 30
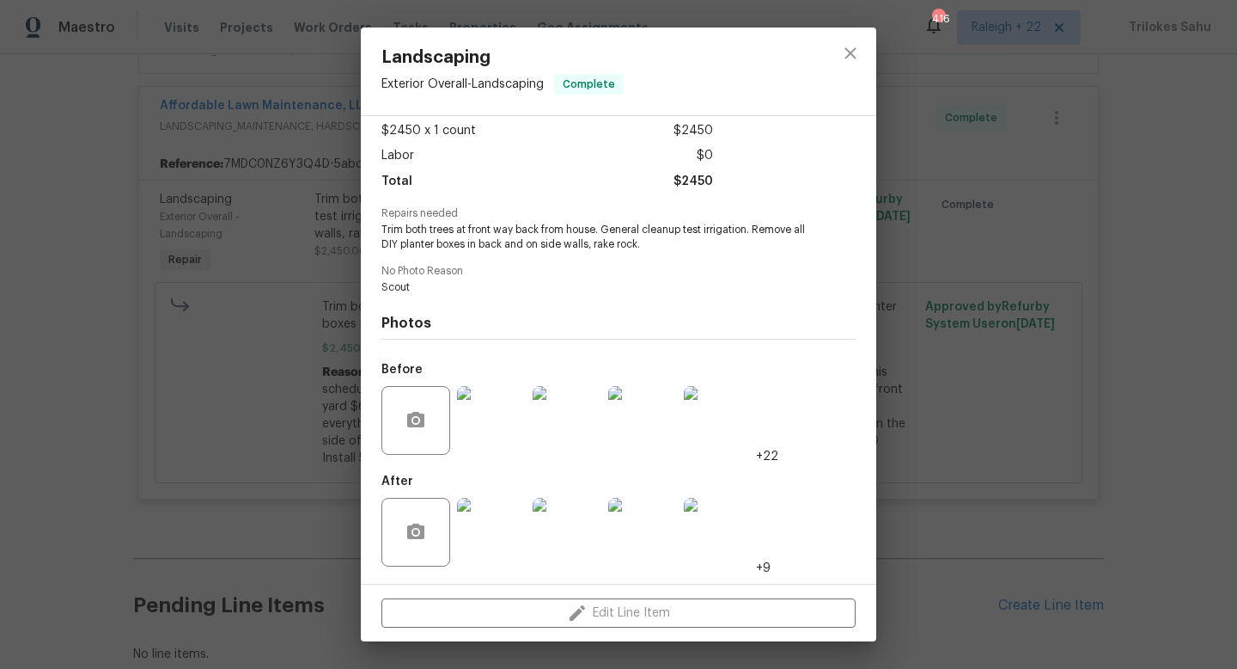
click at [707, 540] on img at bounding box center [718, 532] width 69 height 69
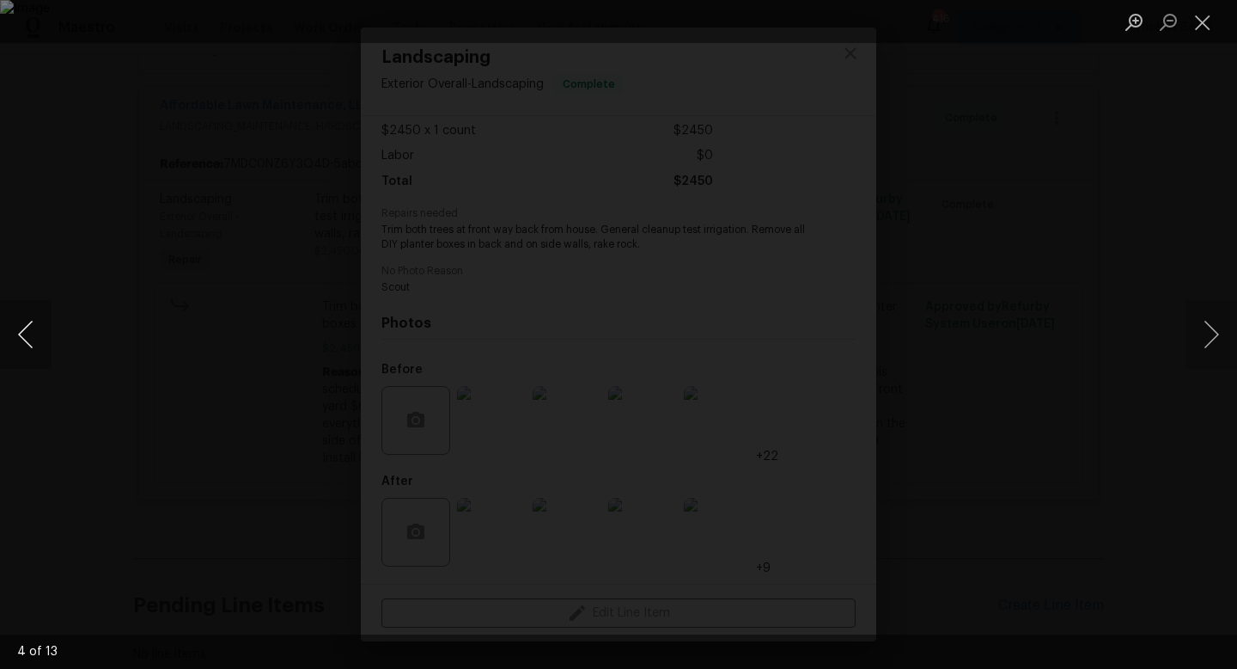
click at [19, 343] on button "Previous image" at bounding box center [26, 334] width 52 height 69
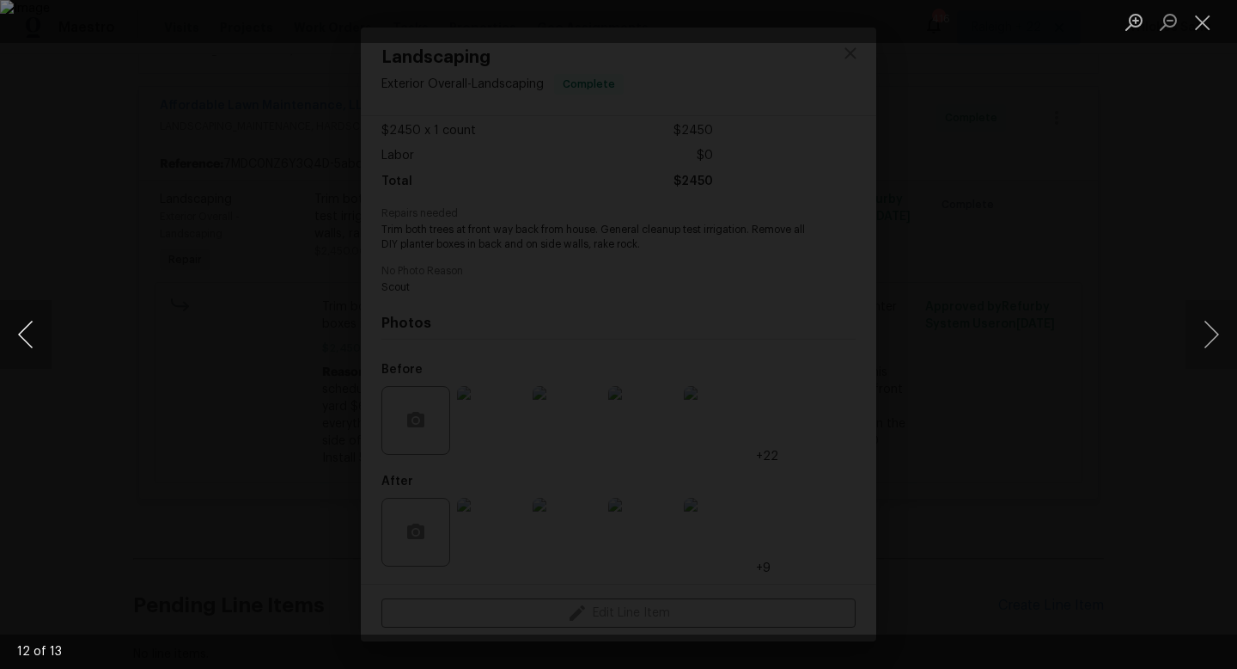
click at [22, 338] on button "Previous image" at bounding box center [26, 334] width 52 height 69
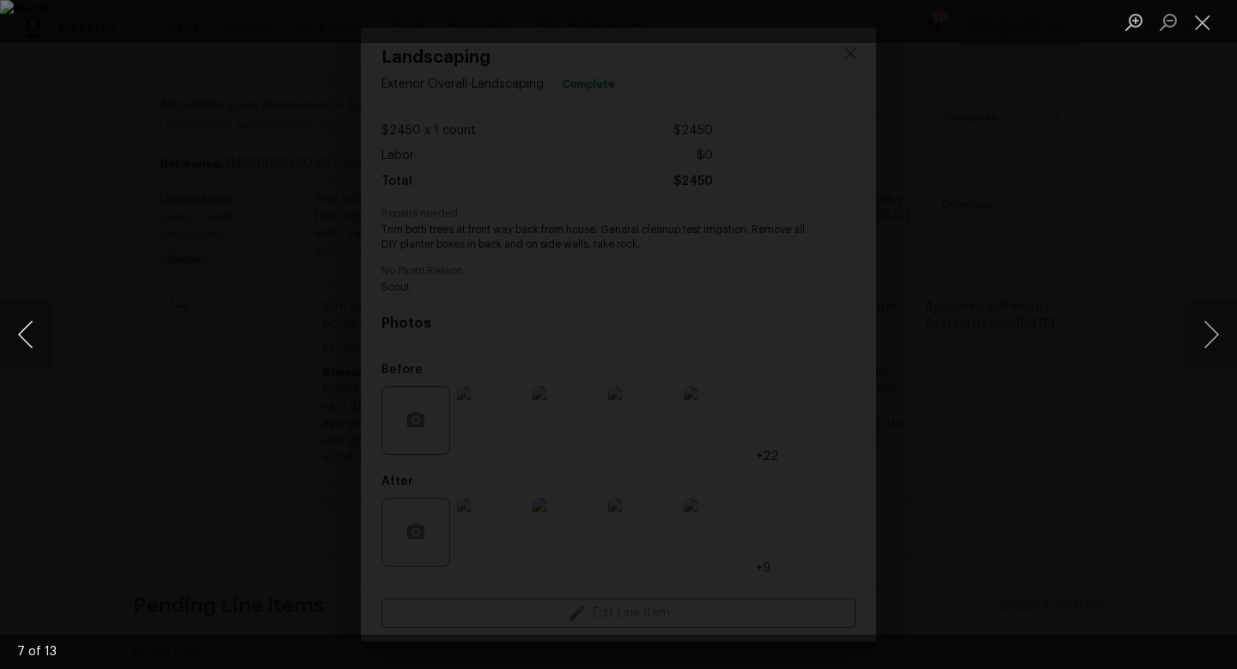
click at [22, 338] on button "Previous image" at bounding box center [26, 334] width 52 height 69
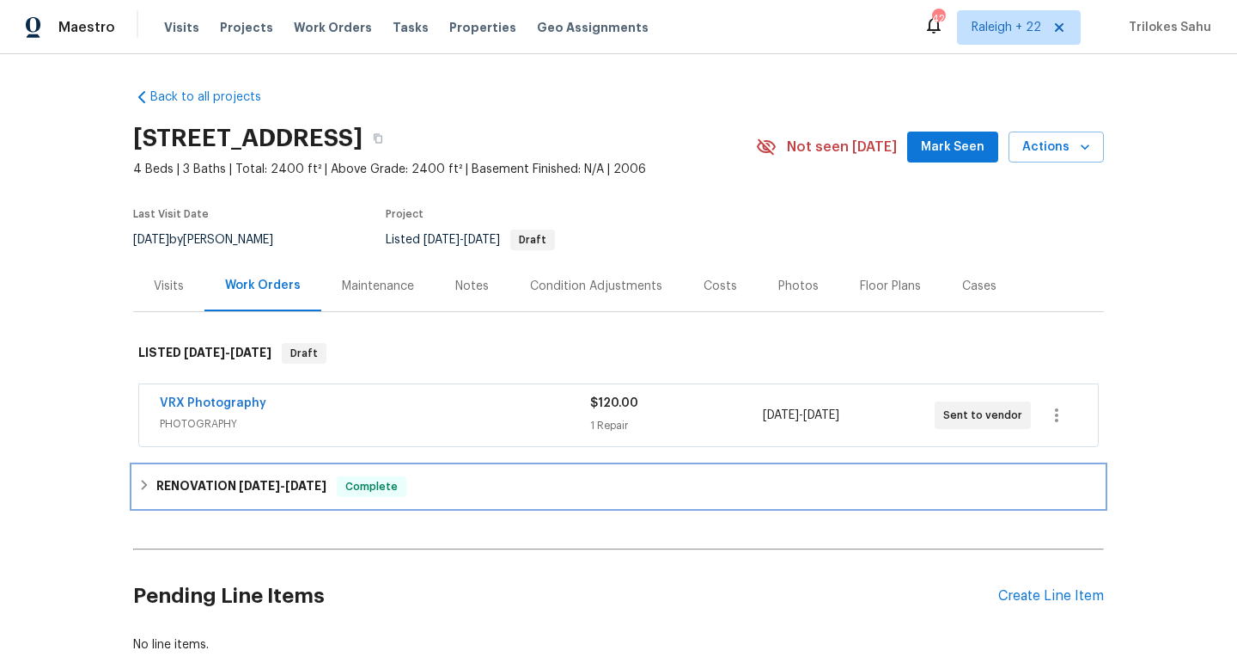
click at [143, 491] on div "RENOVATION [DATE] - [DATE] Complete" at bounding box center [618, 486] width 961 height 21
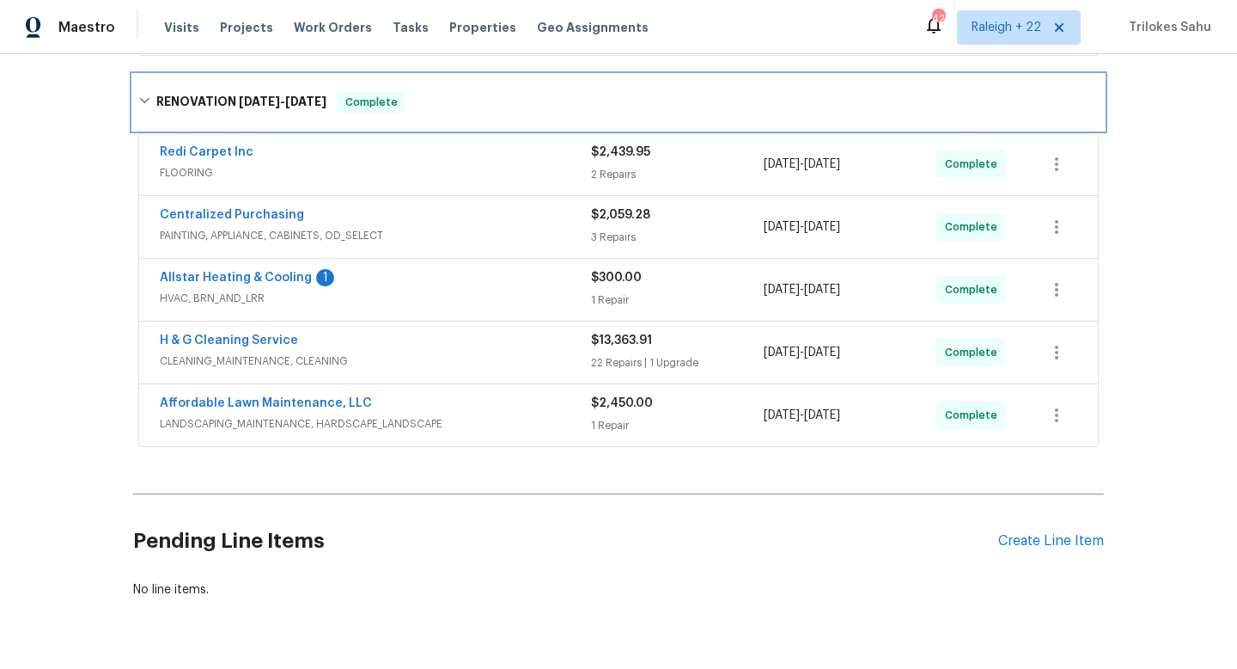
scroll to position [410, 0]
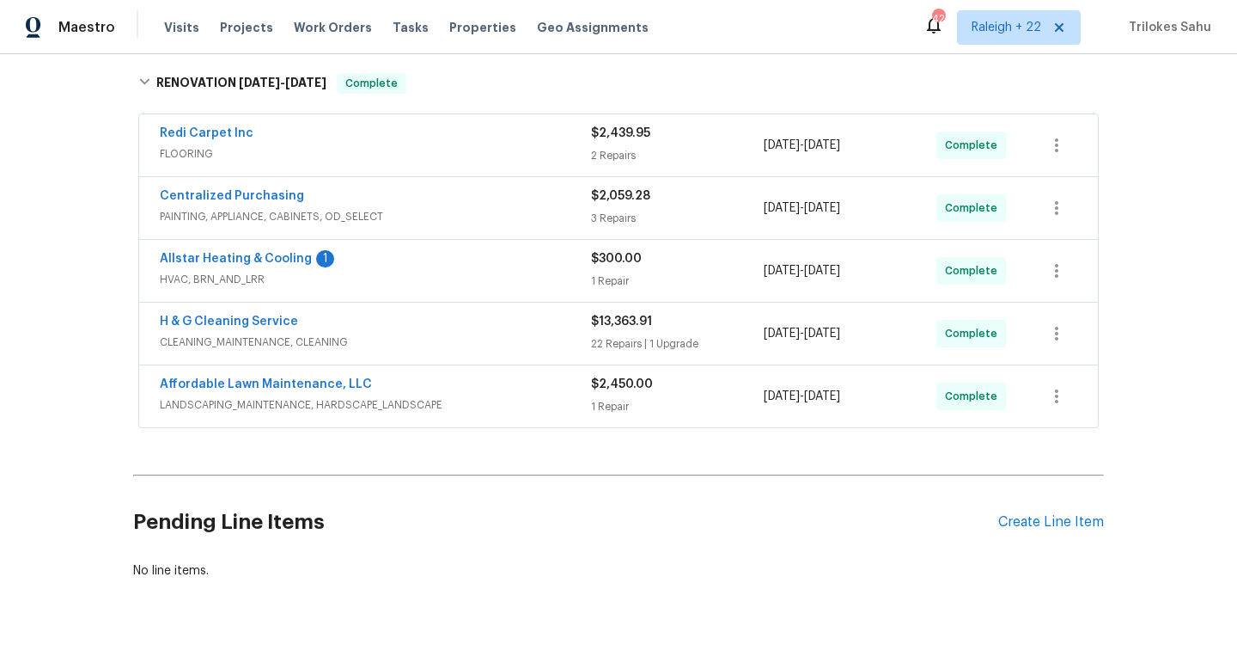
click at [299, 404] on span "LANDSCAPING_MAINTENANCE, HARDSCAPE_LANDSCAPE" at bounding box center [375, 404] width 431 height 17
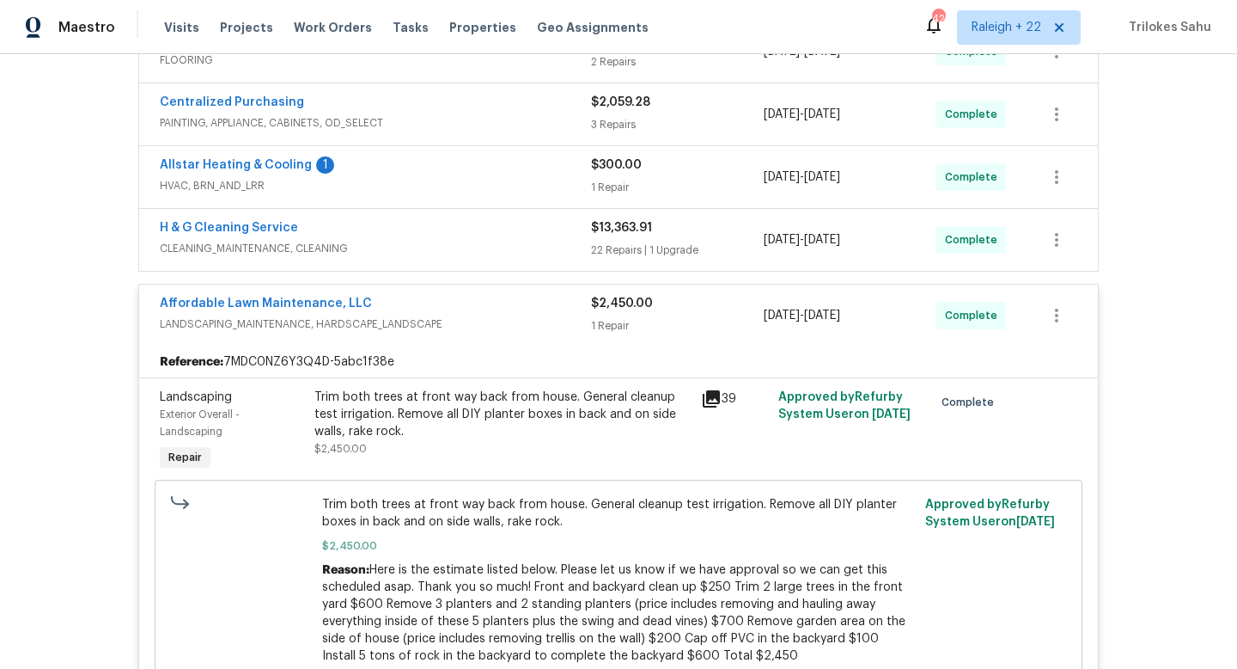
scroll to position [528, 0]
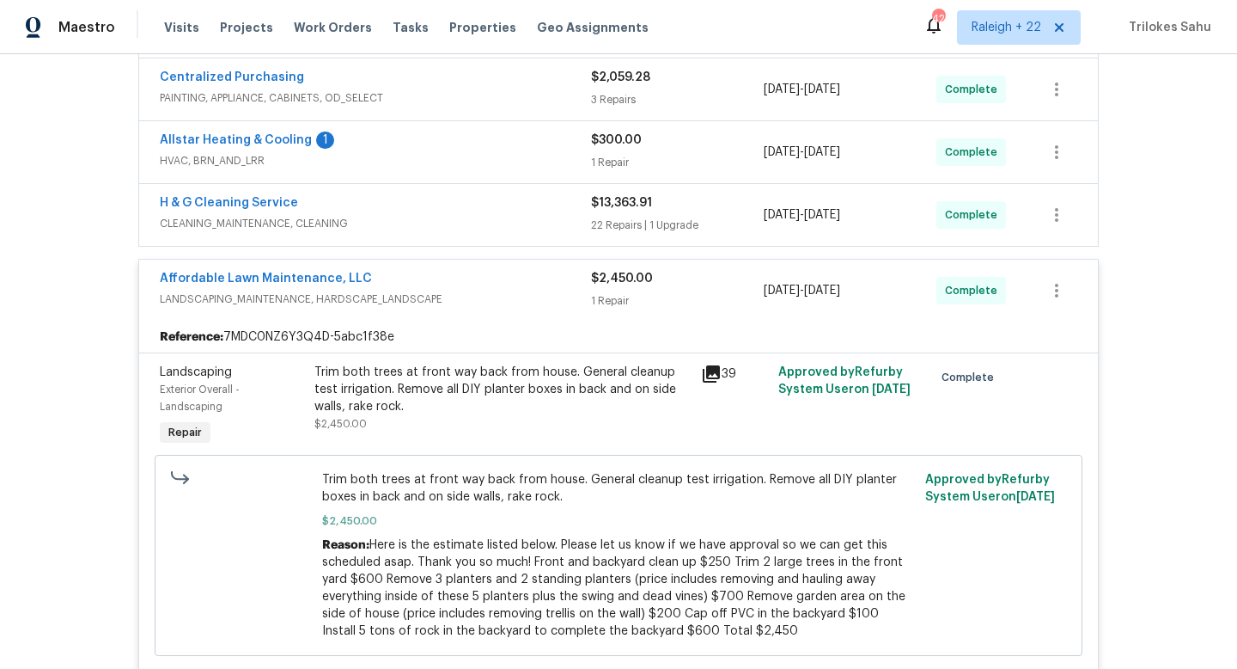
click at [406, 373] on div "Trim both trees at front way back from house. General cleanup test irrigation. …" at bounding box center [502, 389] width 376 height 52
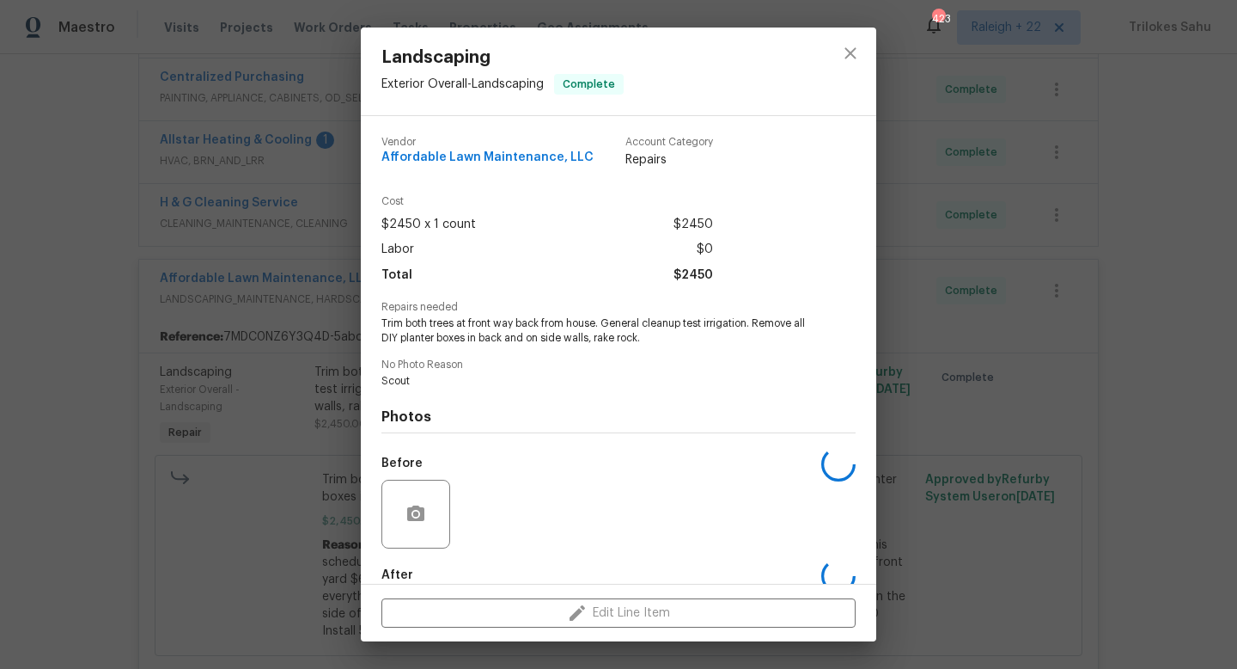
scroll to position [94, 0]
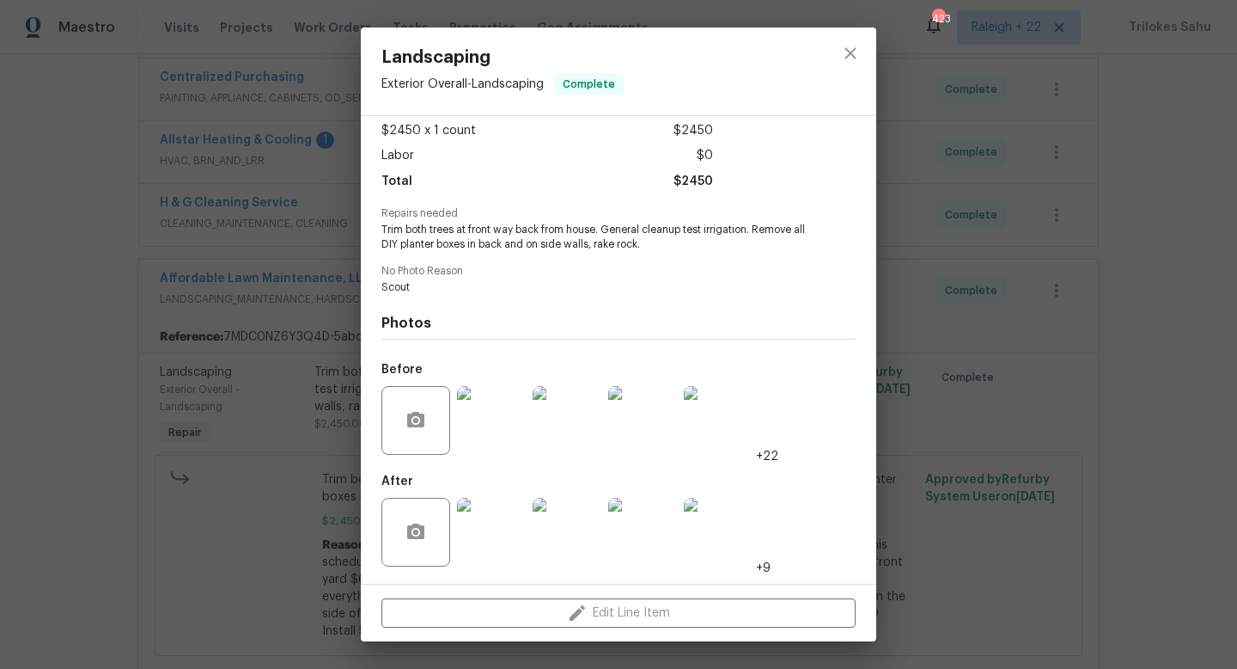
click at [492, 530] on img at bounding box center [491, 532] width 69 height 69
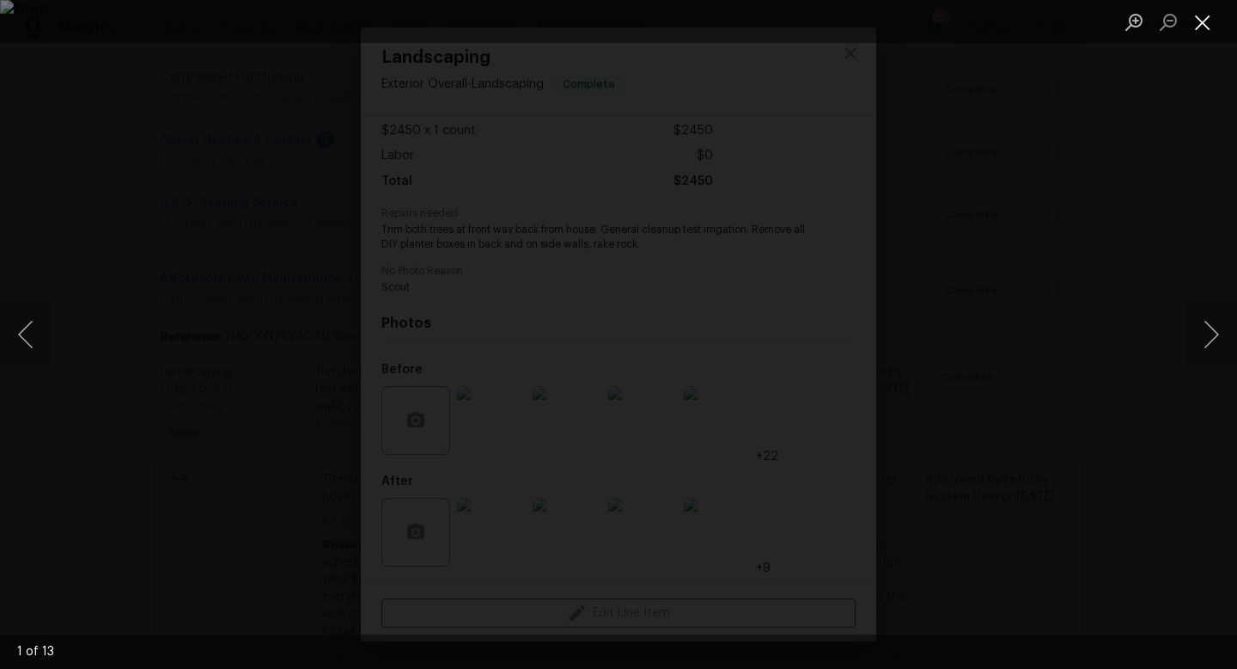
click at [1211, 29] on button "Close lightbox" at bounding box center [1203, 22] width 34 height 30
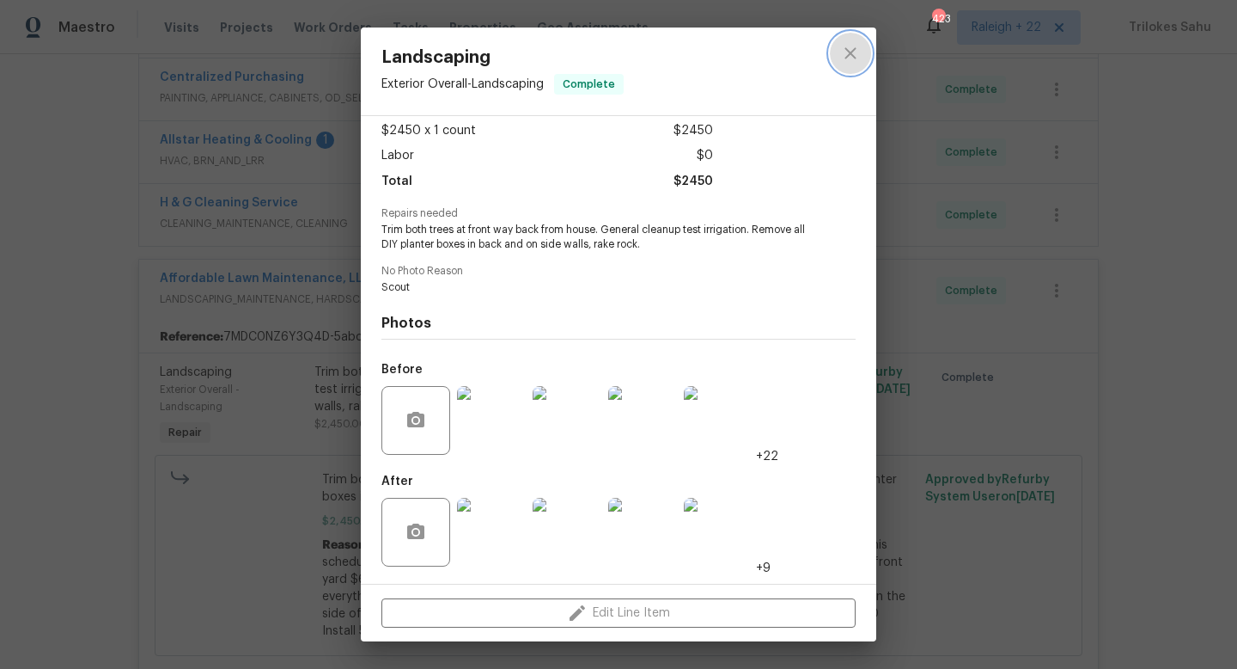
click at [854, 59] on icon "close" at bounding box center [850, 53] width 21 height 21
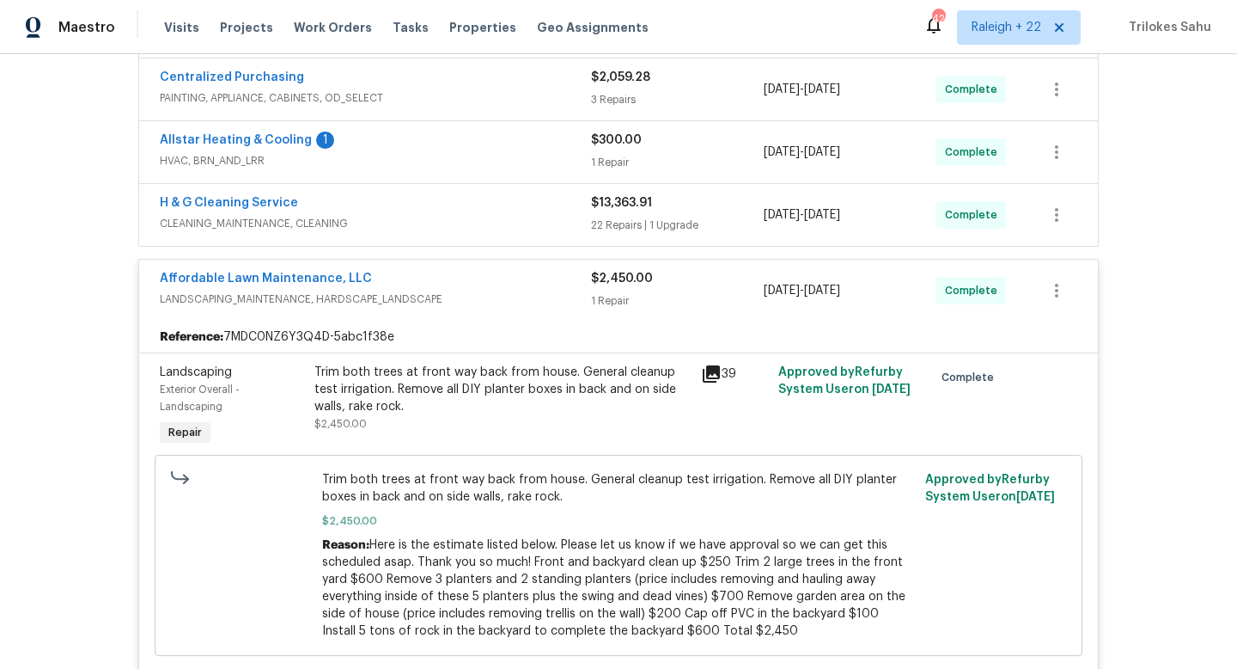
click at [473, 404] on div "Trim both trees at front way back from house. General cleanup test irrigation. …" at bounding box center [502, 389] width 376 height 52
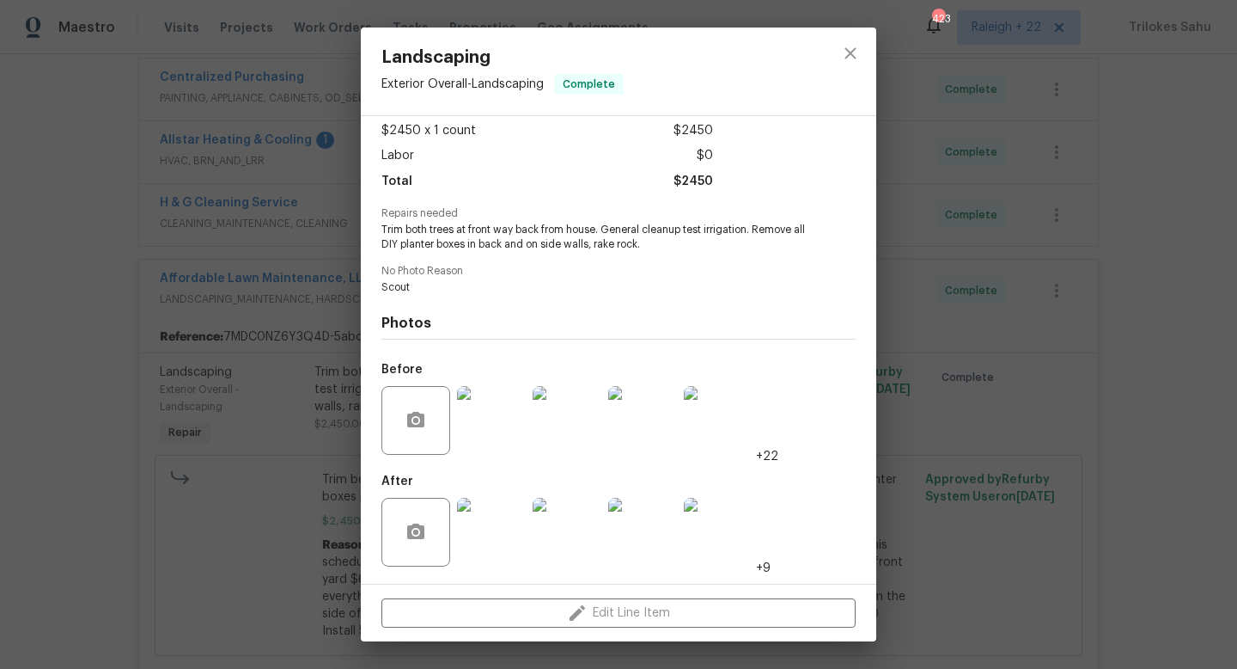
click at [500, 534] on img at bounding box center [491, 532] width 69 height 69
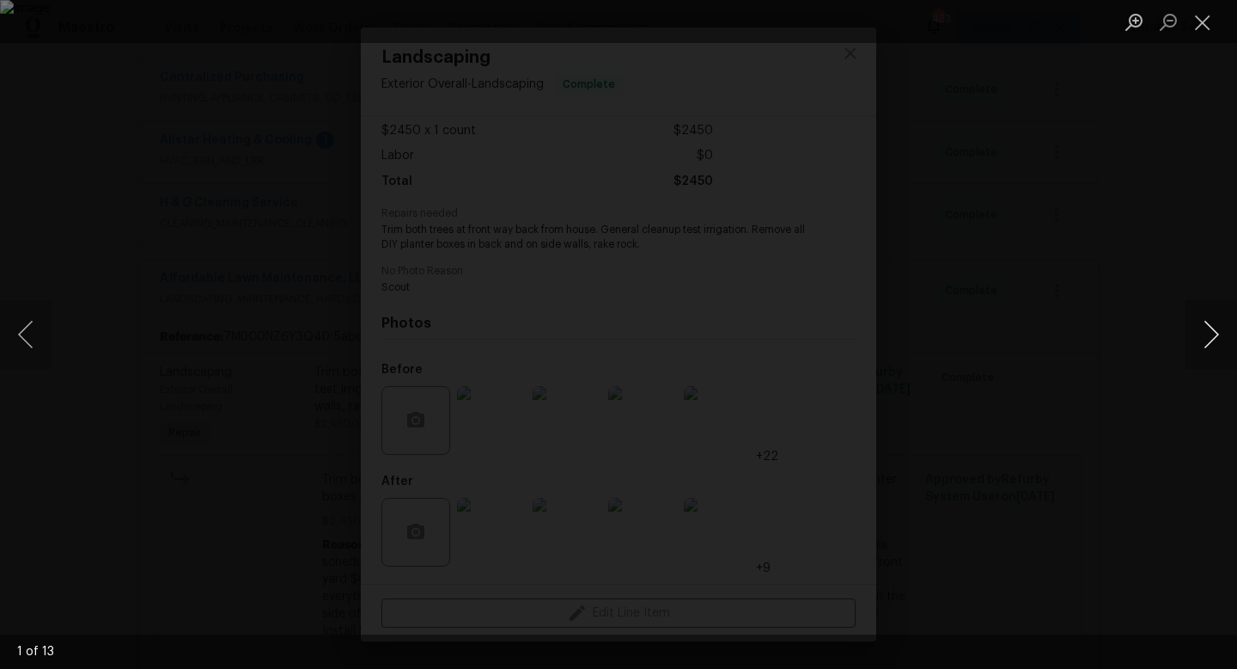
click at [1208, 339] on button "Next image" at bounding box center [1212, 334] width 52 height 69
click at [1210, 348] on button "Next image" at bounding box center [1212, 334] width 52 height 69
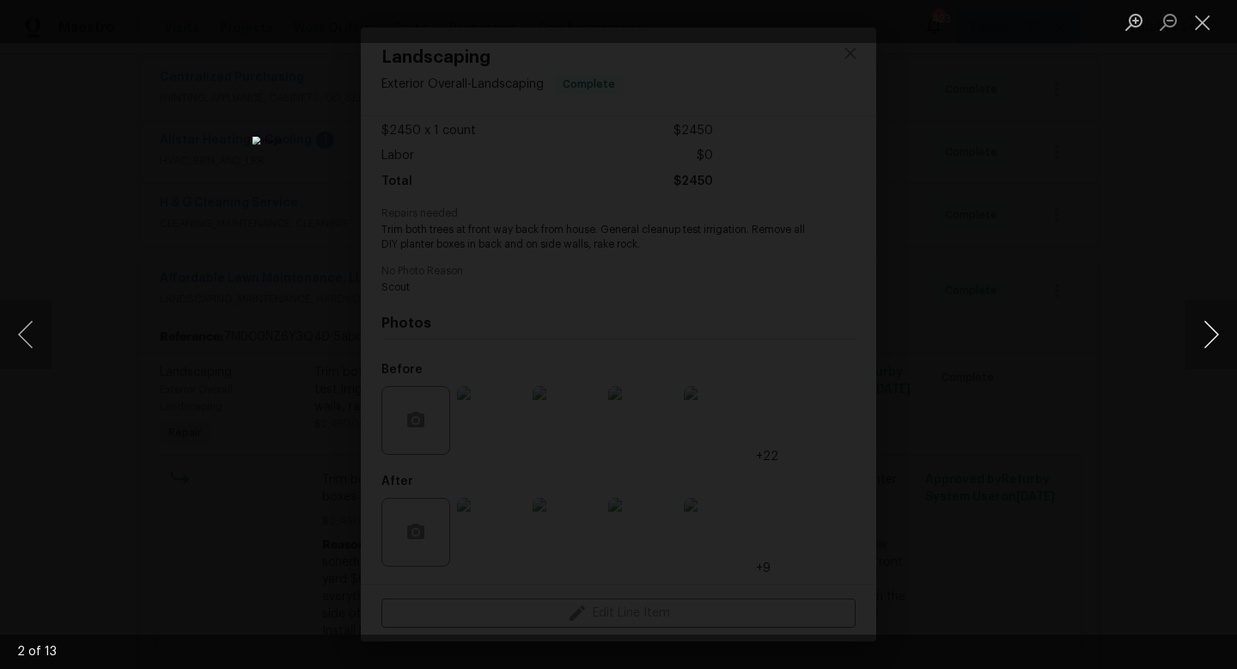
click at [1210, 348] on button "Next image" at bounding box center [1212, 334] width 52 height 69
click at [1218, 339] on button "Next image" at bounding box center [1212, 334] width 52 height 69
click at [1212, 339] on button "Next image" at bounding box center [1212, 334] width 52 height 69
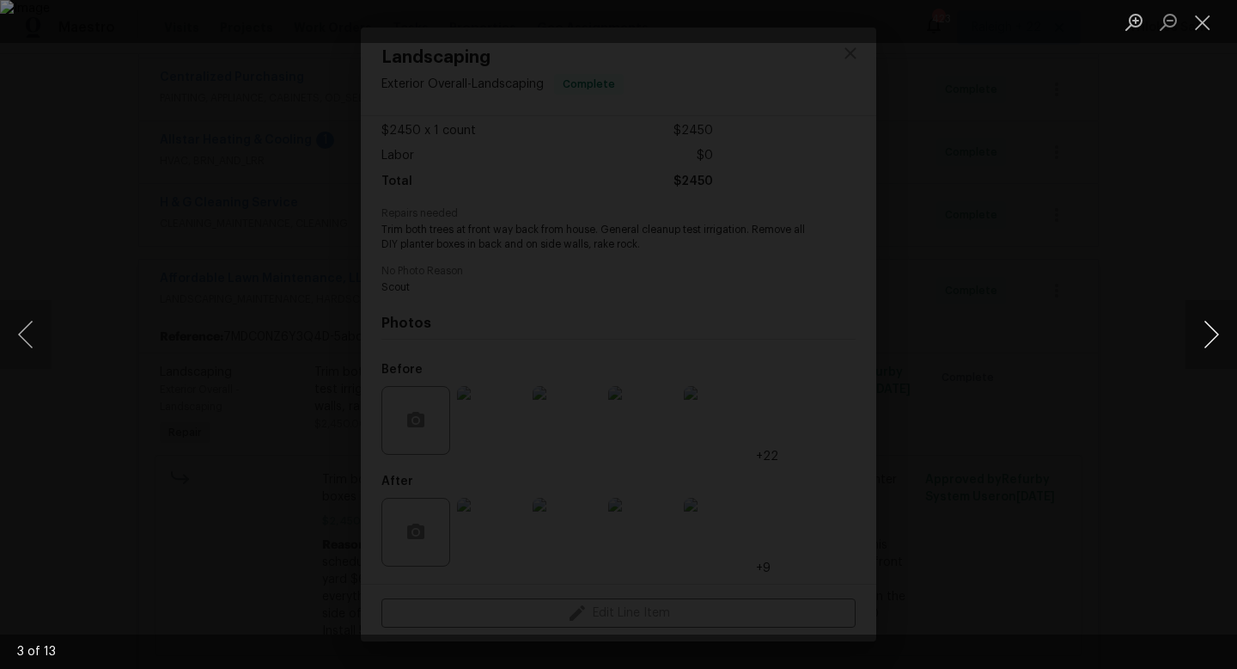
click at [1212, 339] on button "Next image" at bounding box center [1212, 334] width 52 height 69
click at [1211, 333] on button "Next image" at bounding box center [1212, 334] width 52 height 69
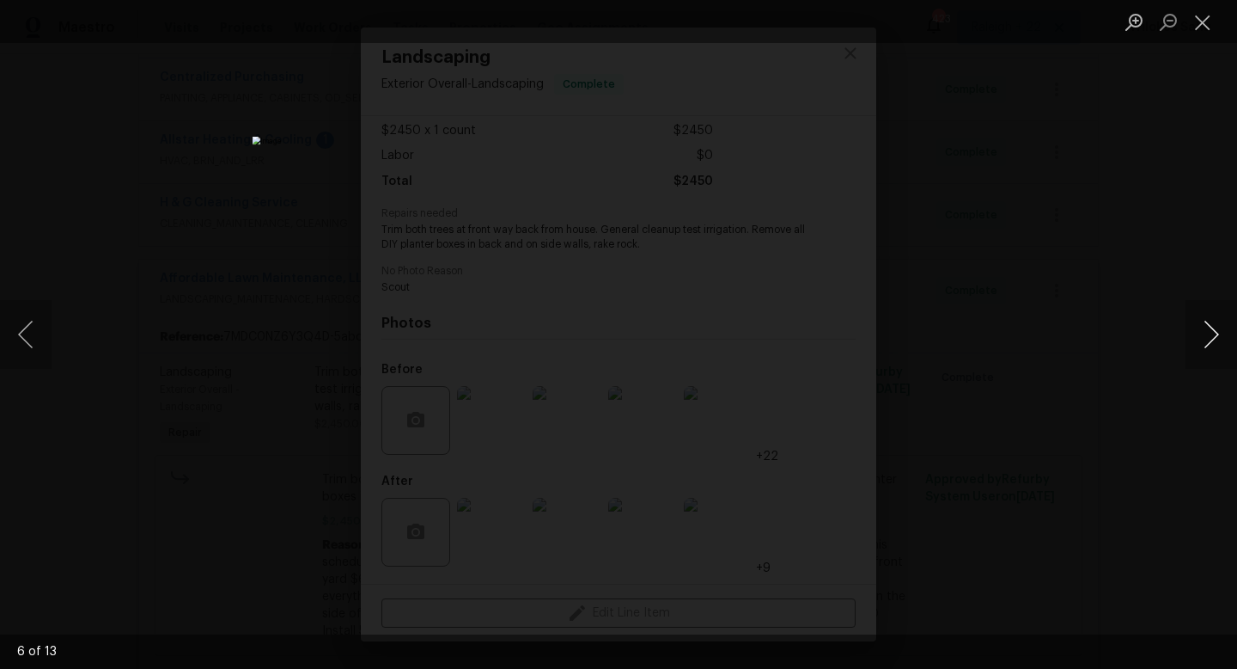
click at [1211, 339] on button "Next image" at bounding box center [1212, 334] width 52 height 69
click at [1211, 340] on button "Next image" at bounding box center [1212, 334] width 52 height 69
click at [1217, 333] on button "Next image" at bounding box center [1212, 334] width 52 height 69
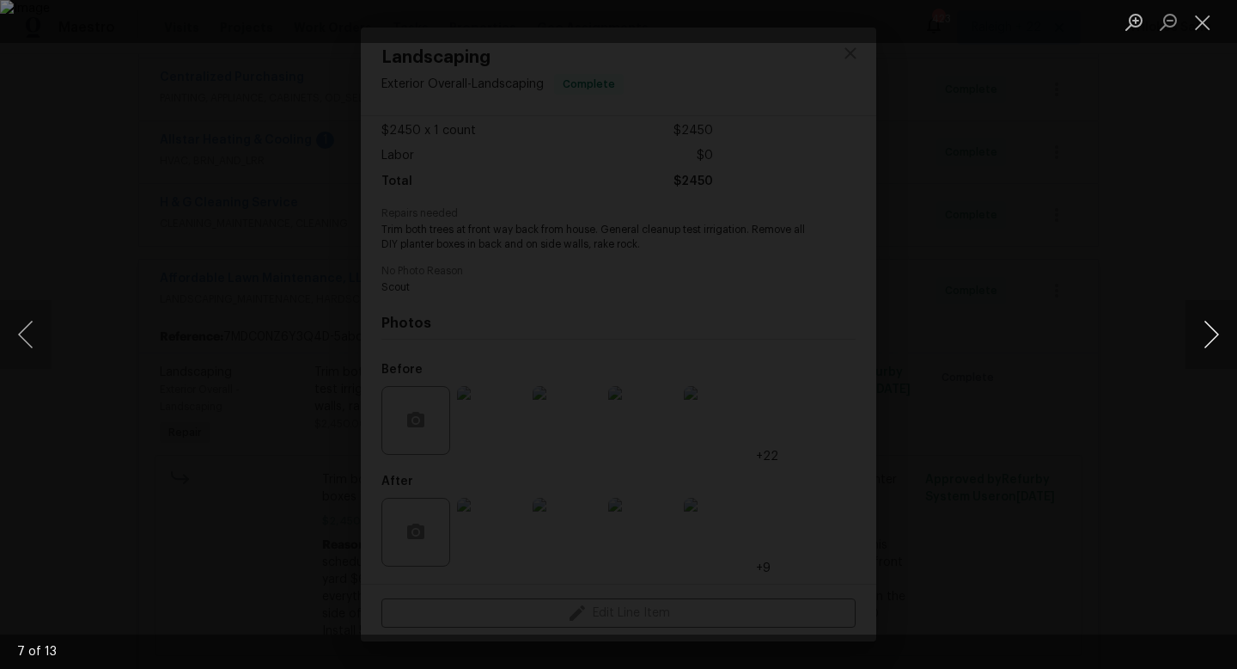
click at [1217, 333] on button "Next image" at bounding box center [1212, 334] width 52 height 69
click at [1219, 345] on button "Next image" at bounding box center [1212, 334] width 52 height 69
click at [1218, 345] on button "Next image" at bounding box center [1212, 334] width 52 height 69
click at [1213, 338] on button "Next image" at bounding box center [1212, 334] width 52 height 69
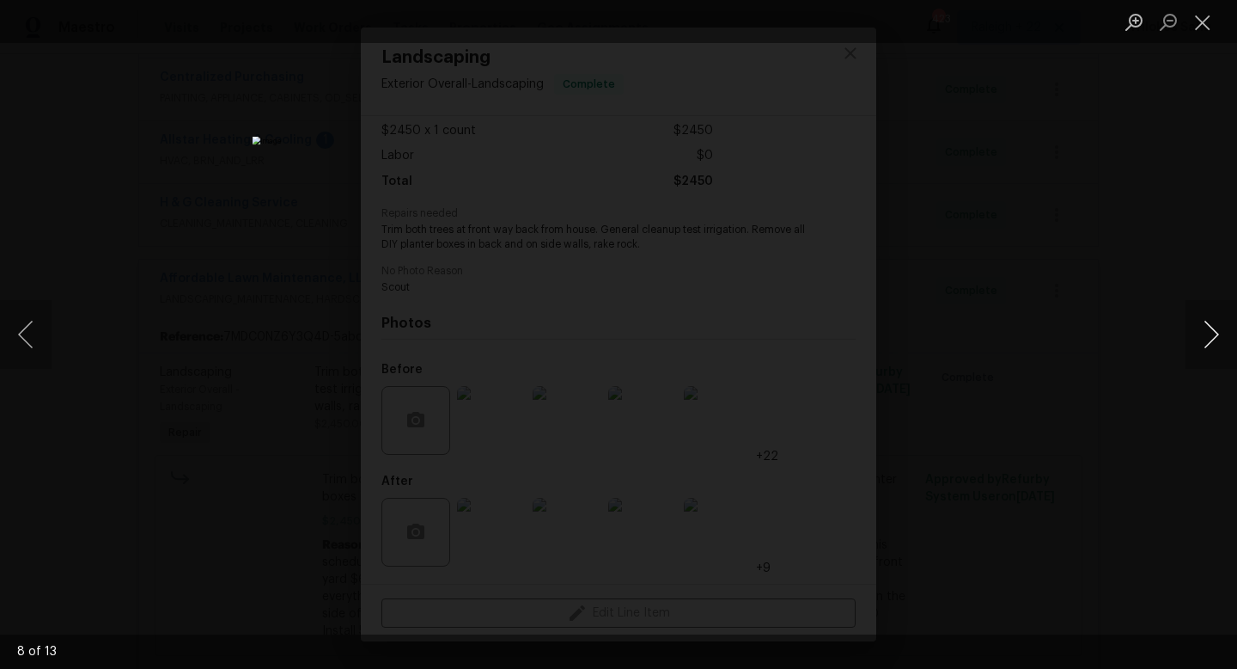
click at [1213, 339] on button "Next image" at bounding box center [1212, 334] width 52 height 69
click at [1216, 333] on button "Next image" at bounding box center [1212, 334] width 52 height 69
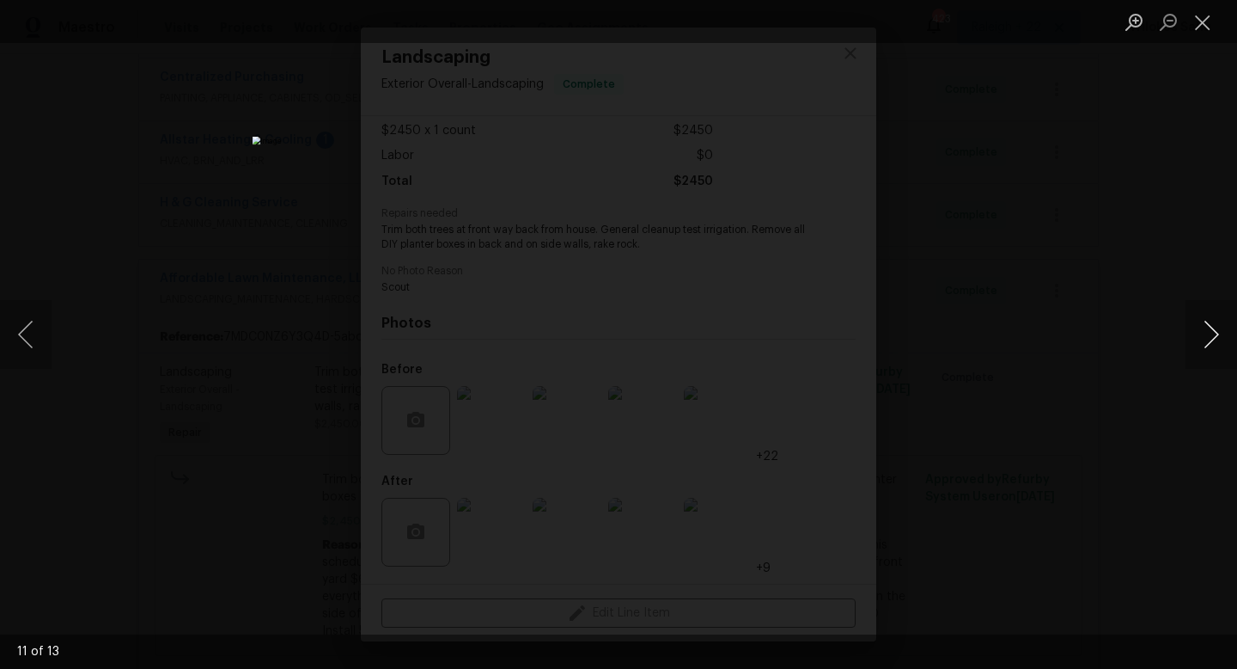
click at [1219, 337] on button "Next image" at bounding box center [1212, 334] width 52 height 69
click at [1218, 330] on button "Next image" at bounding box center [1212, 334] width 52 height 69
